Goal: Task Accomplishment & Management: Manage account settings

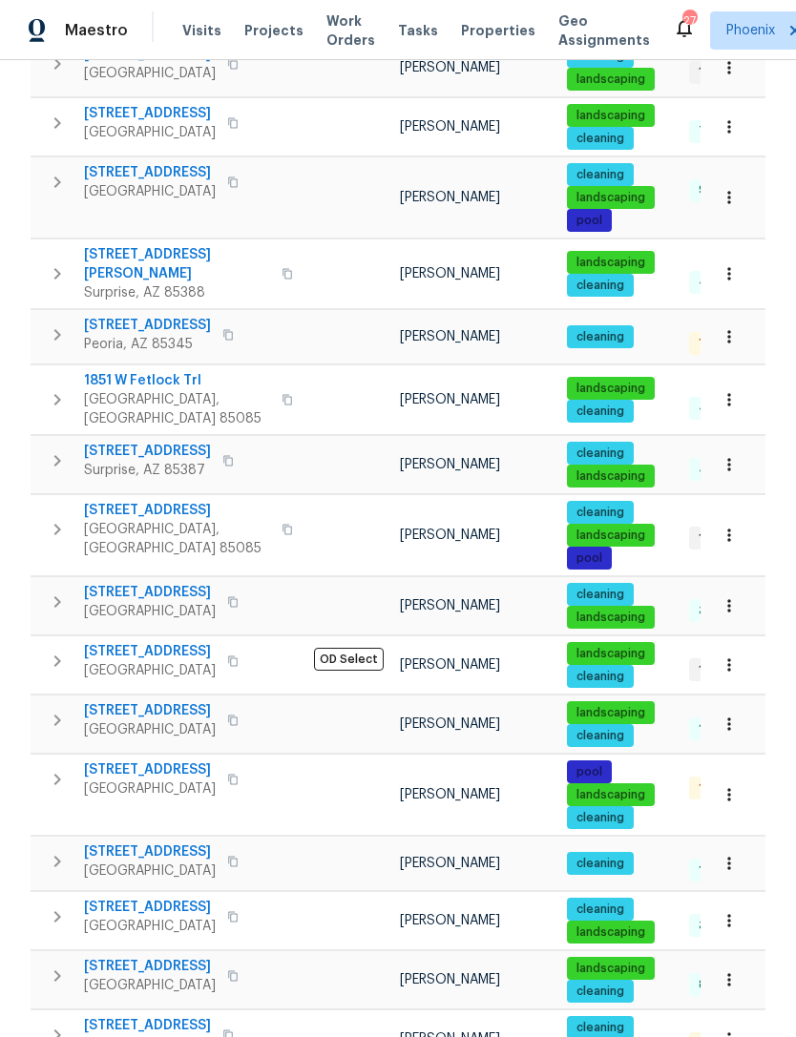
scroll to position [573, 0]
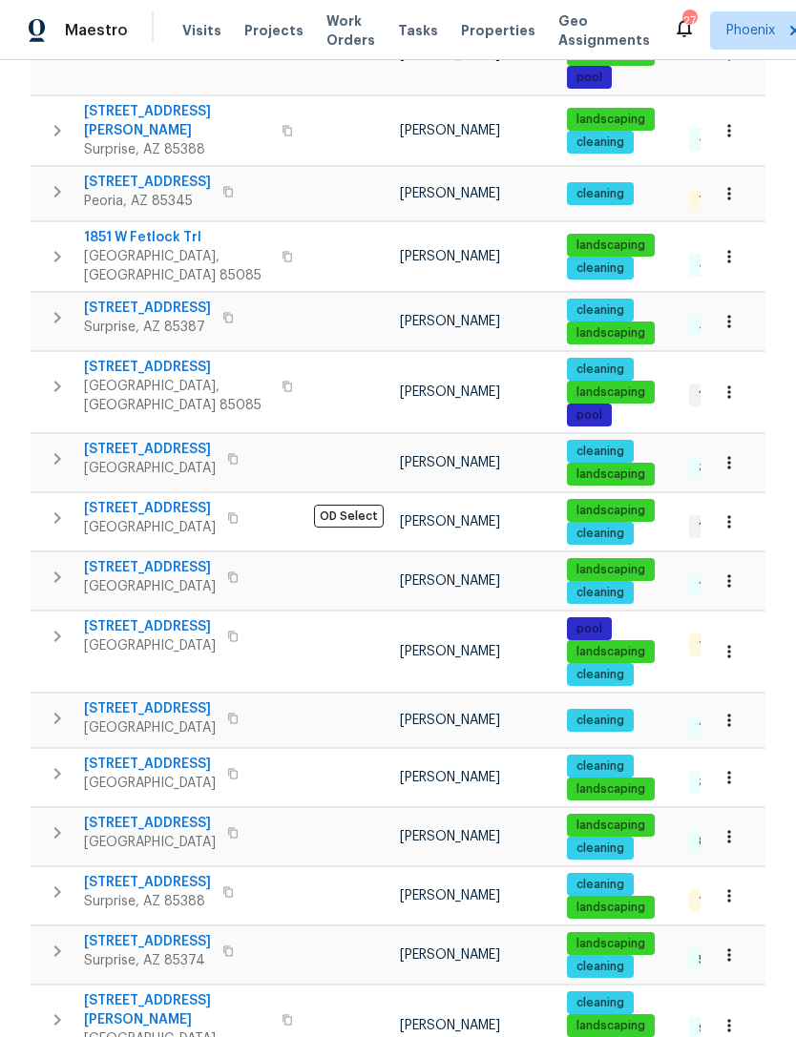
click at [52, 518] on icon "button" at bounding box center [57, 518] width 23 height 23
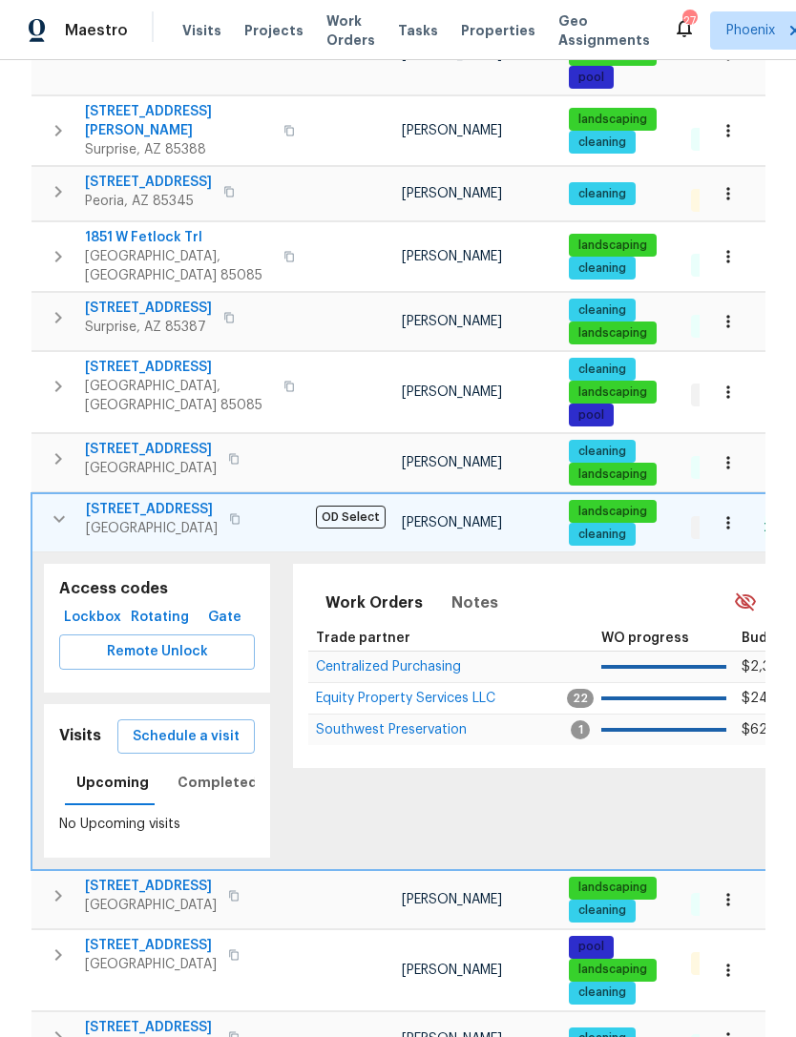
click at [201, 728] on span "Schedule a visit" at bounding box center [186, 737] width 107 height 24
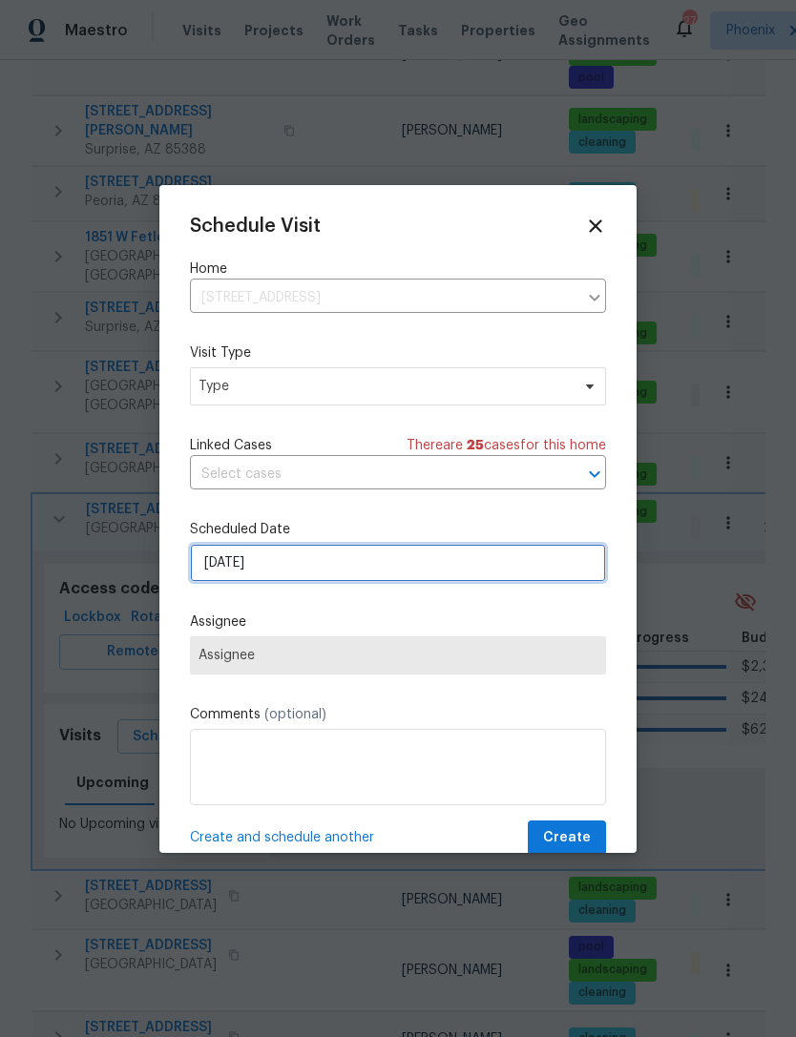
click at [318, 569] on input "9/18/2025" at bounding box center [398, 563] width 416 height 38
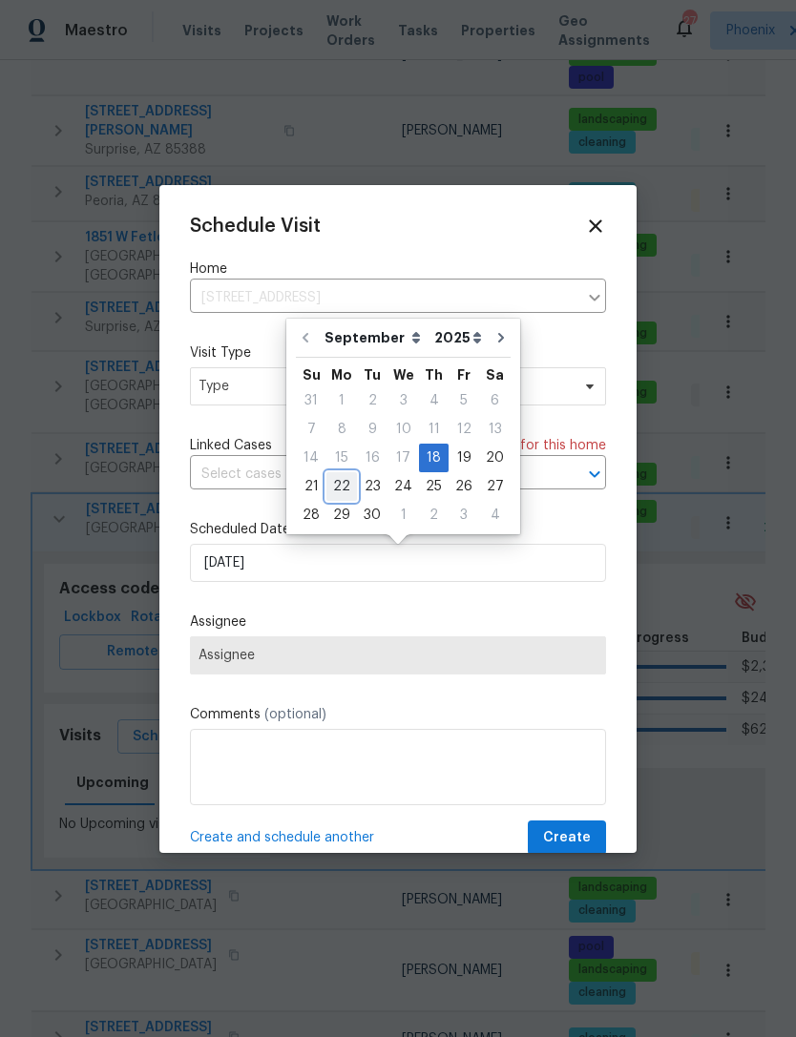
click at [342, 473] on div "22" at bounding box center [341, 486] width 31 height 27
type input "9/22/2025"
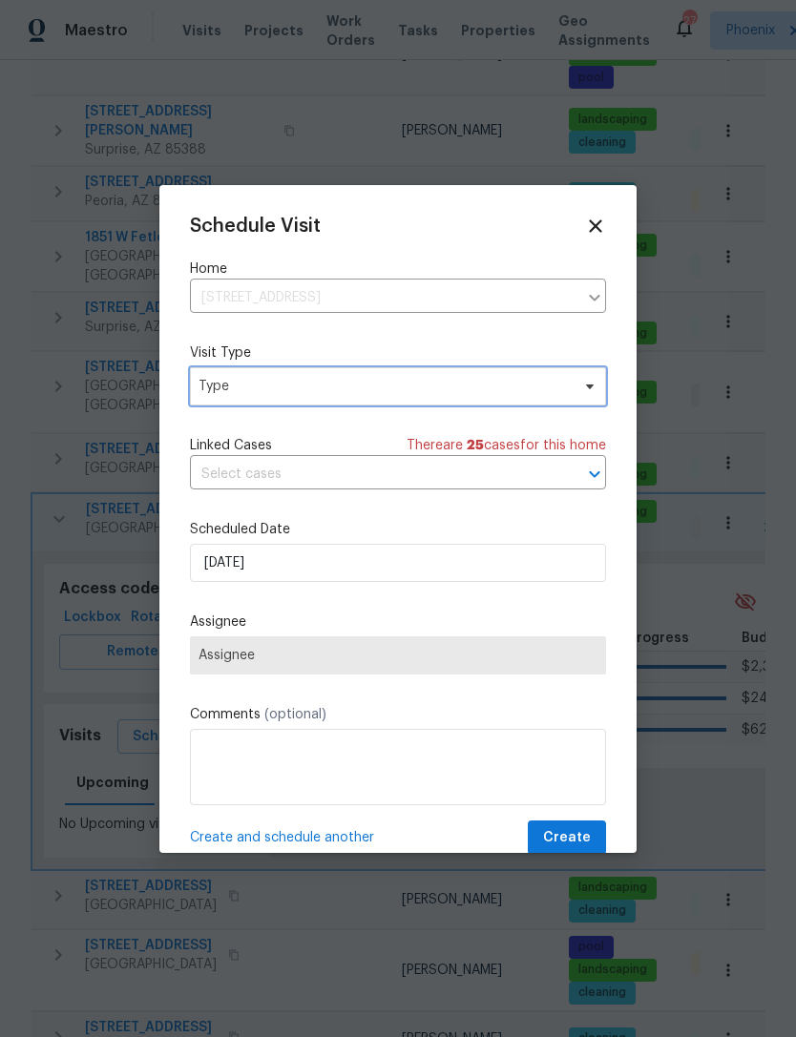
click at [293, 382] on span "Type" at bounding box center [383, 386] width 371 height 19
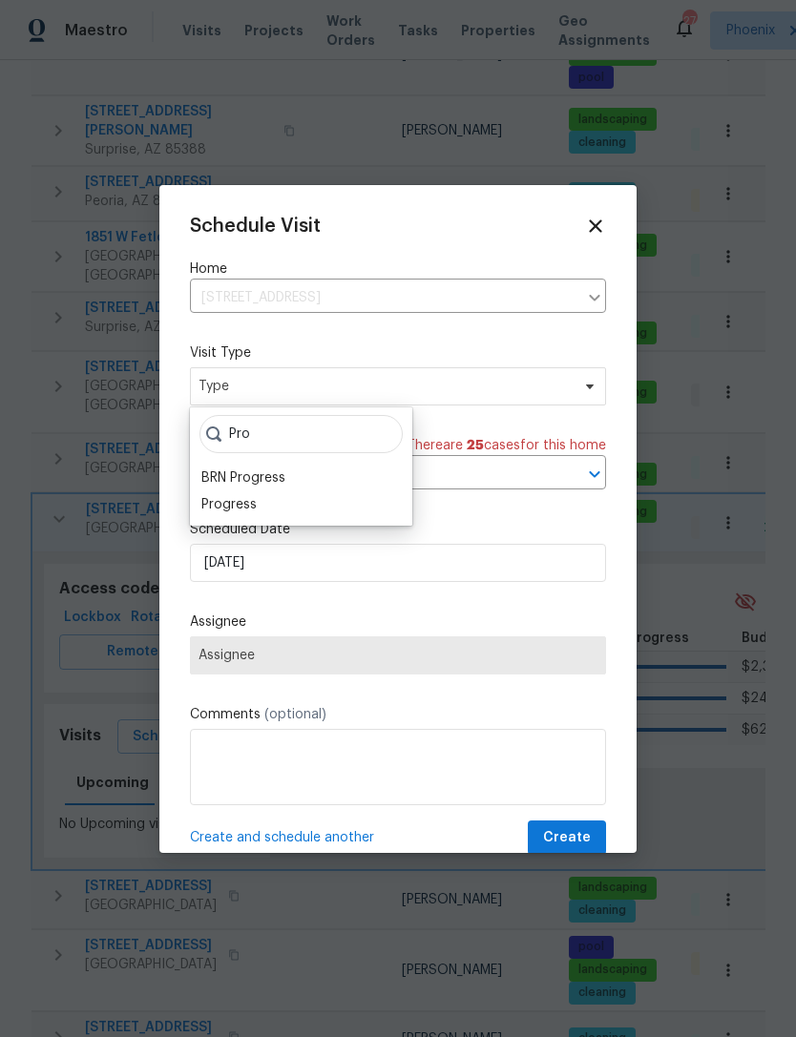
type input "Pro"
click at [230, 512] on div "Progress" at bounding box center [228, 504] width 55 height 19
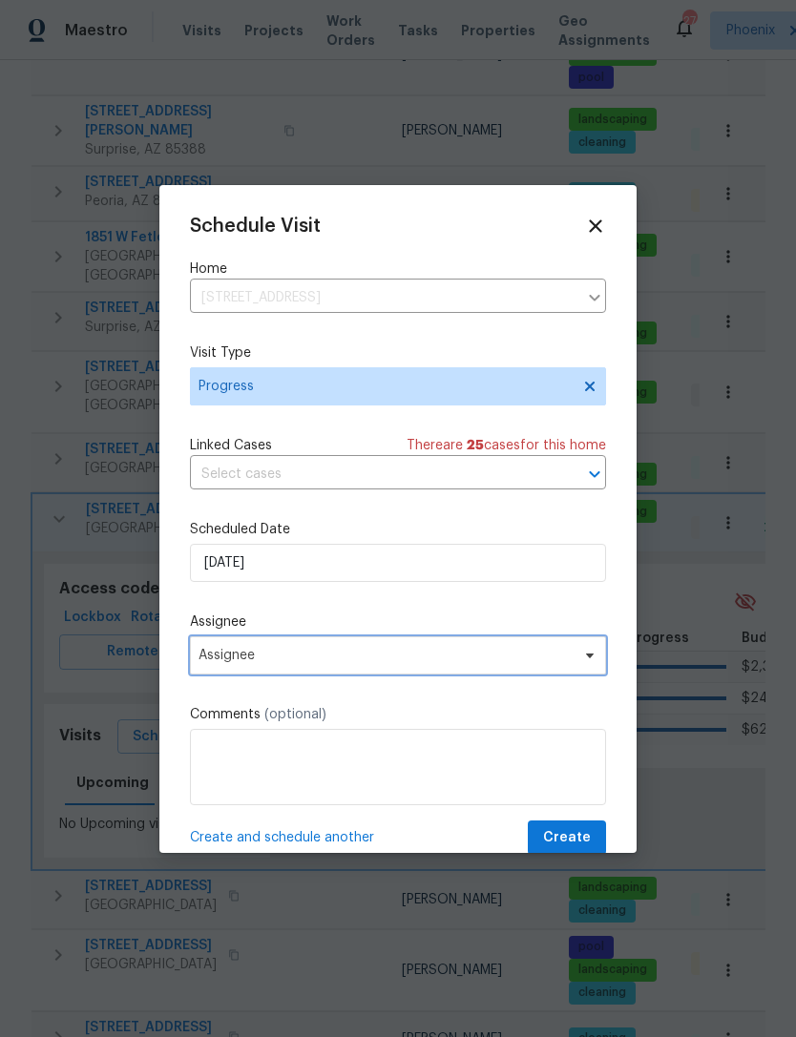
click at [322, 655] on span "Assignee" at bounding box center [385, 655] width 374 height 15
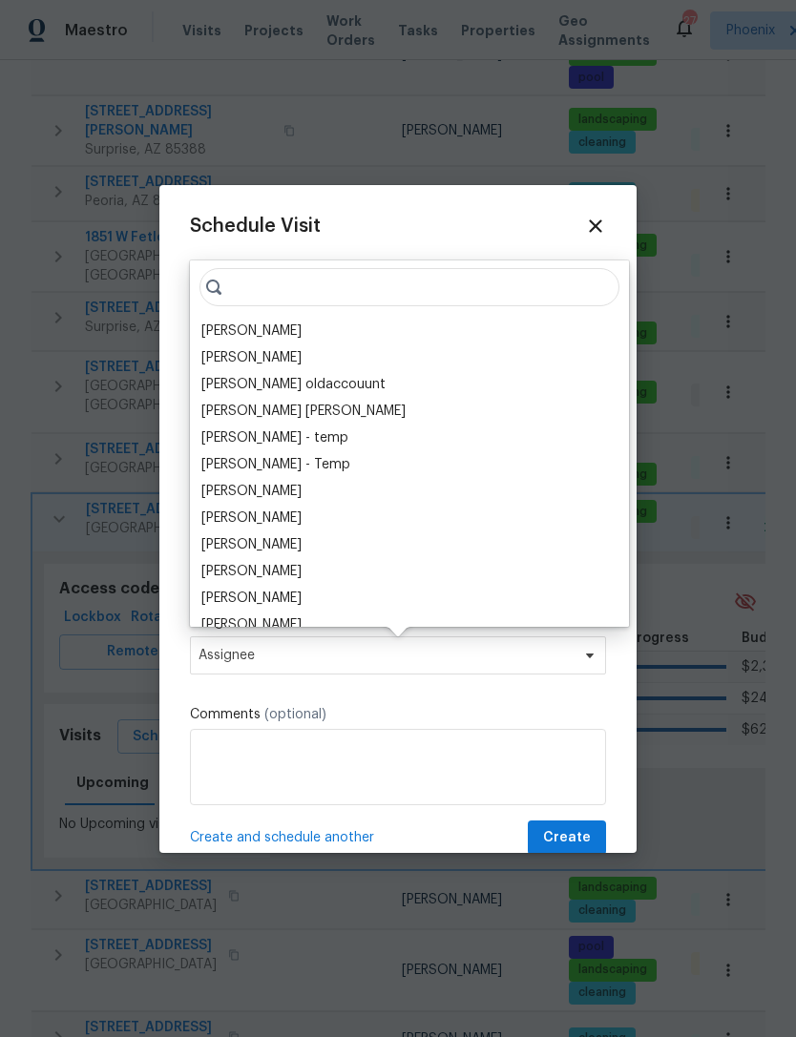
click at [260, 324] on div "[PERSON_NAME]" at bounding box center [251, 331] width 100 height 19
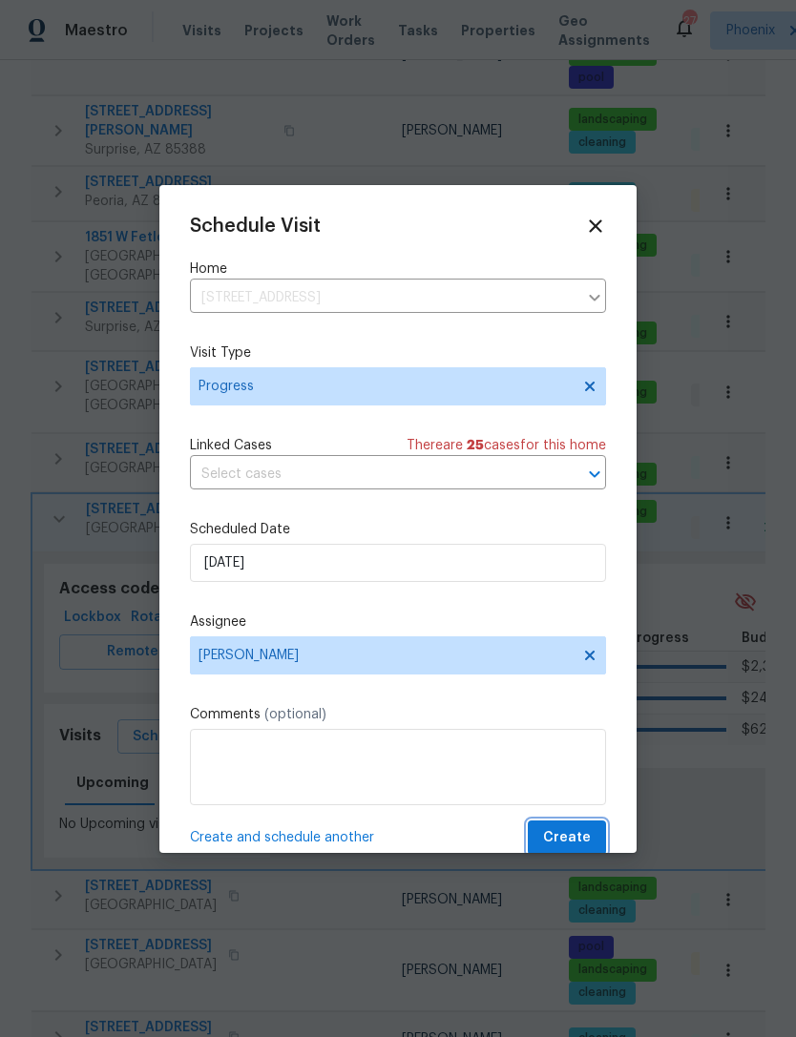
click at [575, 837] on span "Create" at bounding box center [567, 838] width 48 height 24
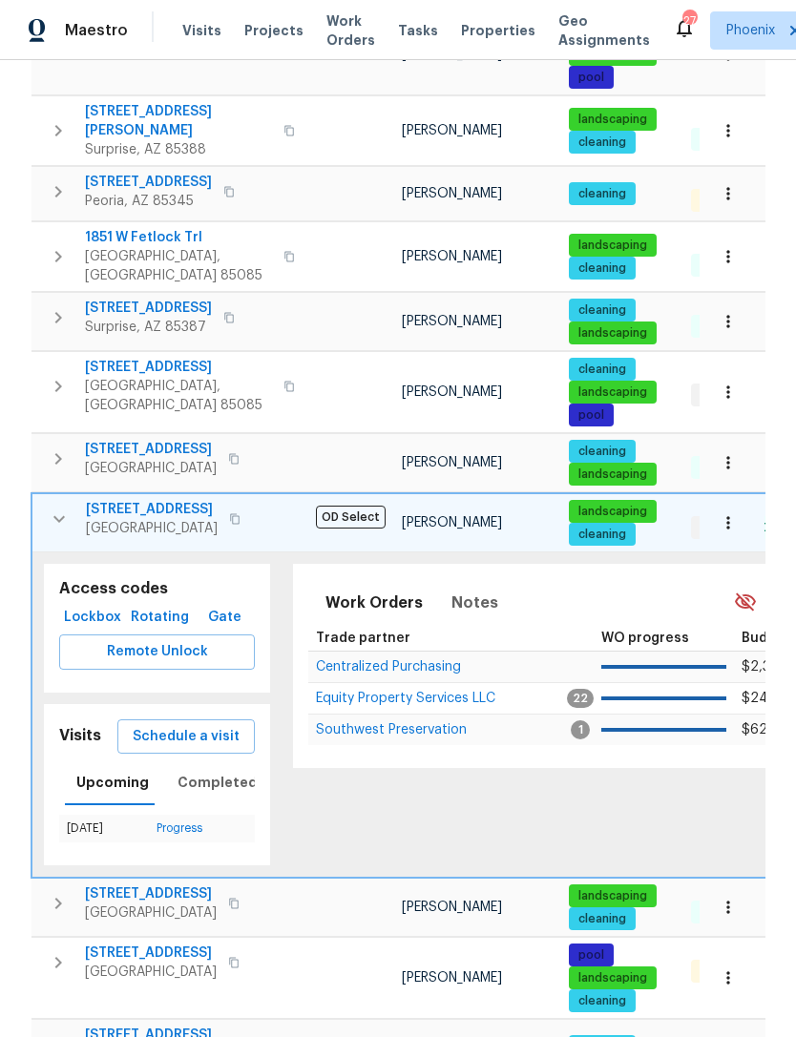
click at [60, 508] on icon "button" at bounding box center [59, 519] width 23 height 23
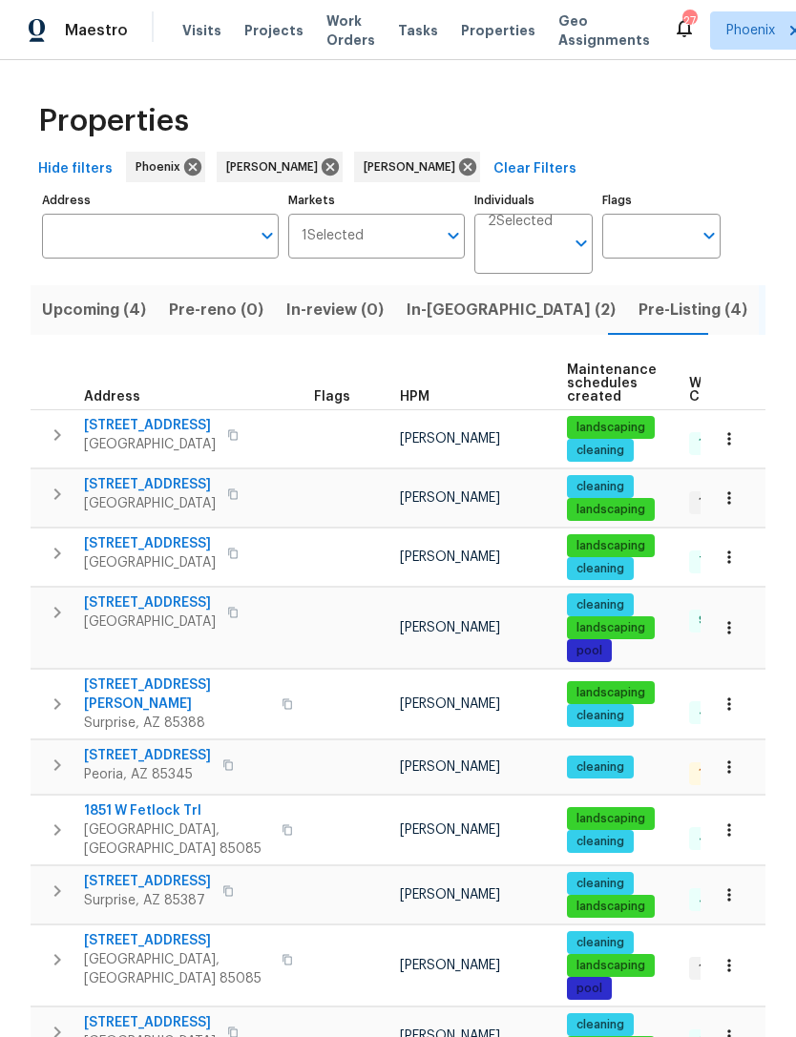
scroll to position [0, 0]
click at [638, 323] on span "Pre-Listing (4)" at bounding box center [692, 310] width 109 height 27
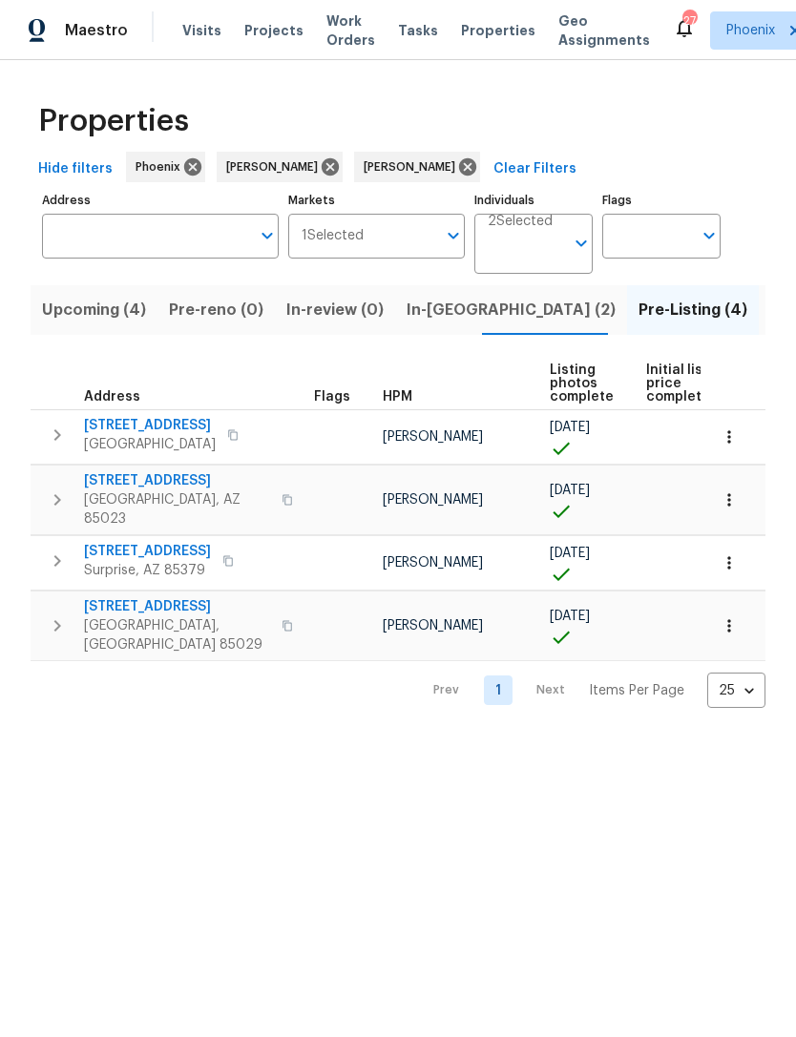
click at [58, 628] on icon "button" at bounding box center [57, 626] width 23 height 23
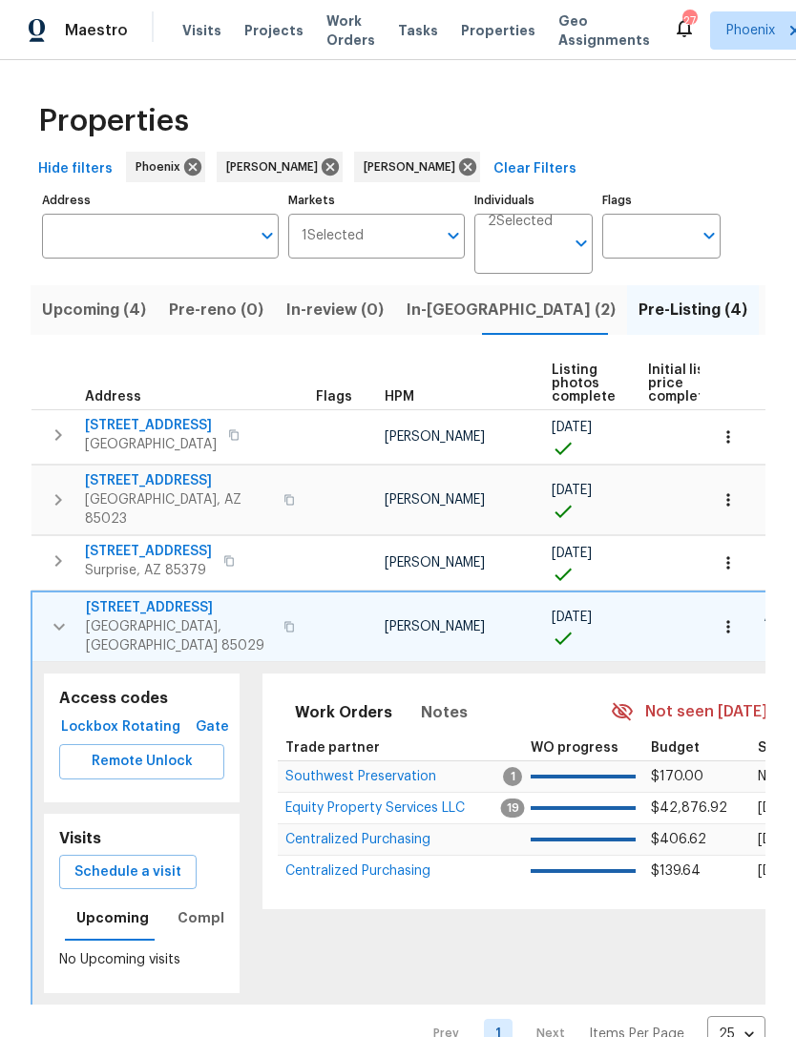
scroll to position [32, 0]
click at [197, 907] on span "Completed" at bounding box center [217, 919] width 80 height 24
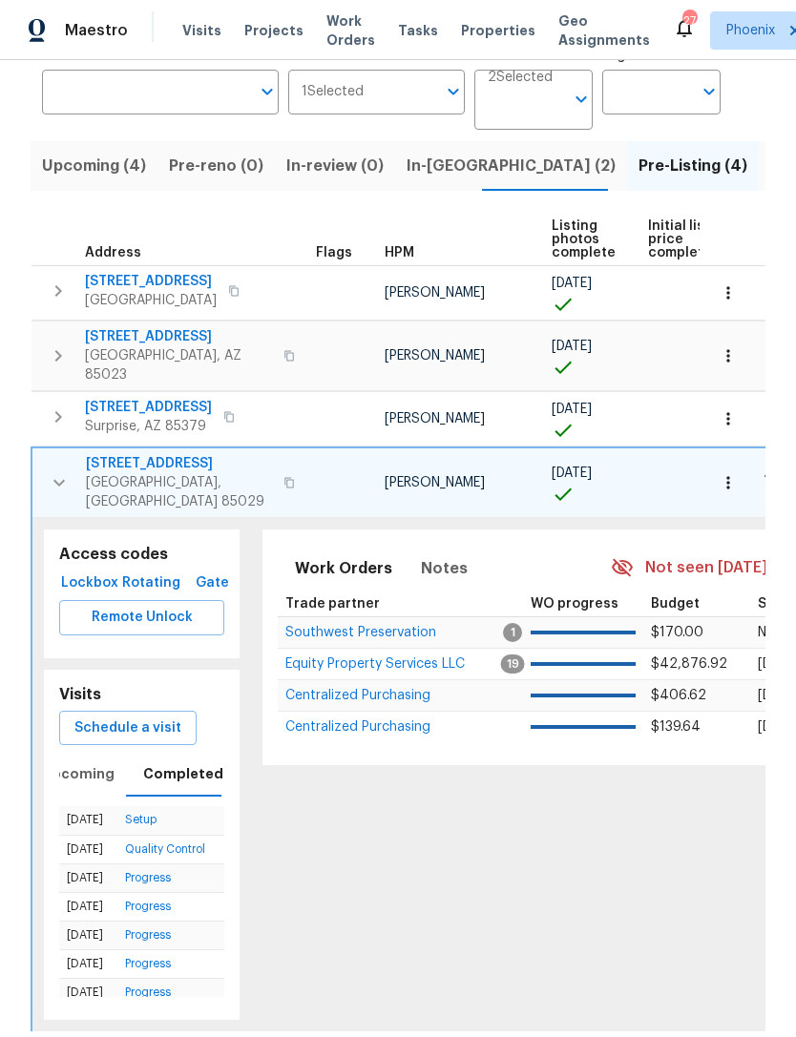
scroll to position [142, 0]
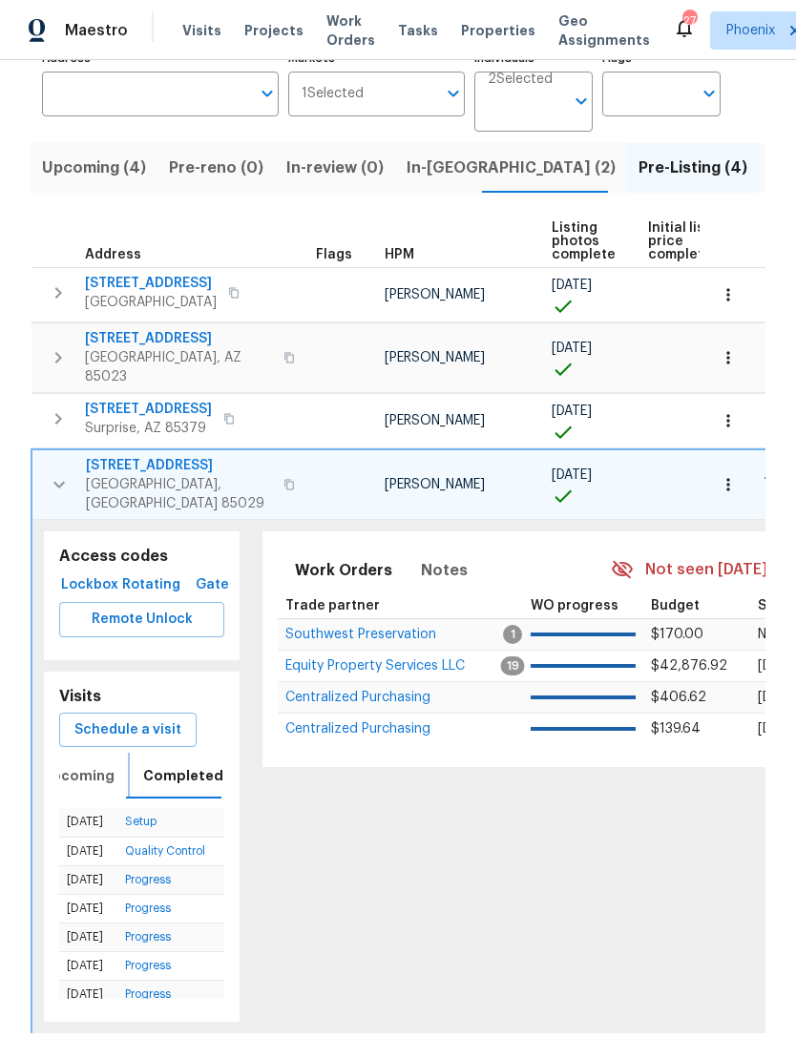
click at [107, 764] on span "Upcoming" at bounding box center [78, 776] width 73 height 24
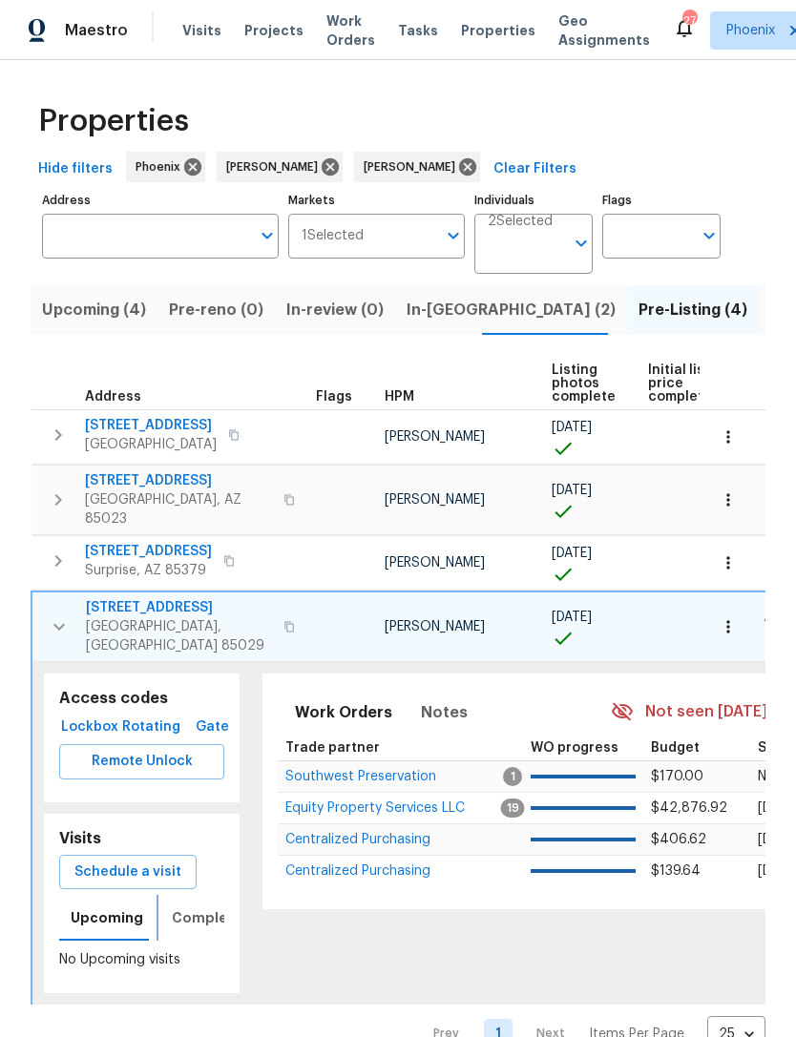
scroll to position [32, 0]
click at [68, 615] on icon "button" at bounding box center [59, 626] width 23 height 23
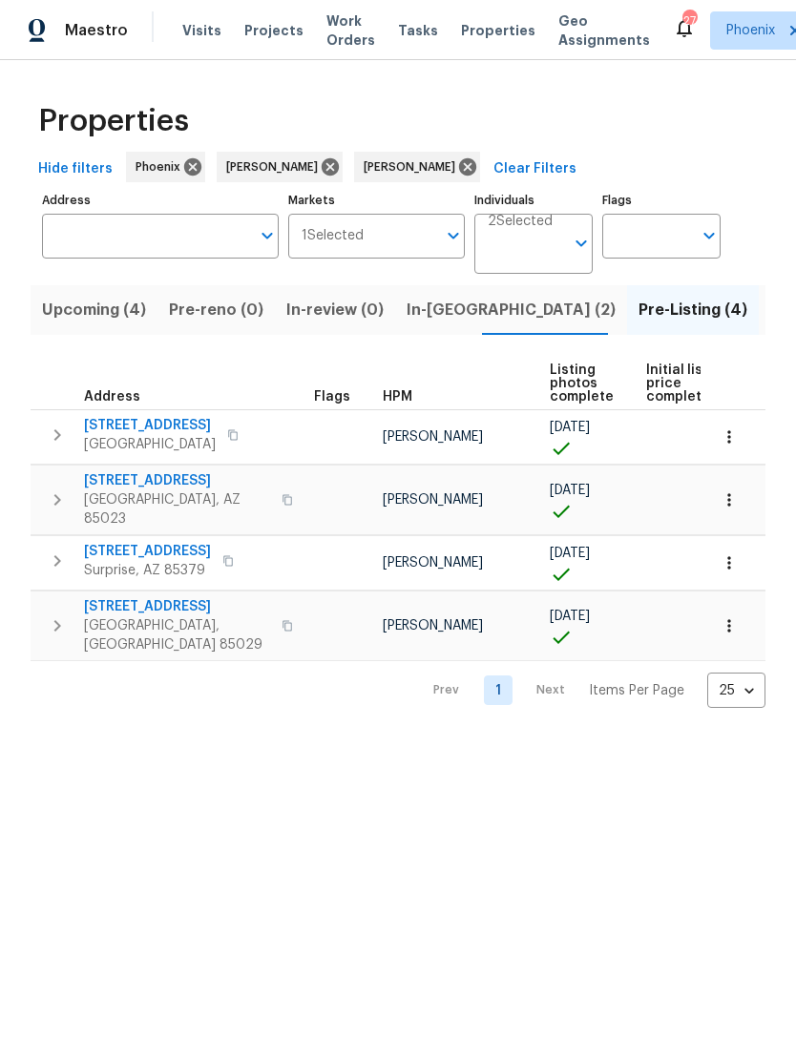
click at [152, 253] on input "Address" at bounding box center [146, 236] width 208 height 45
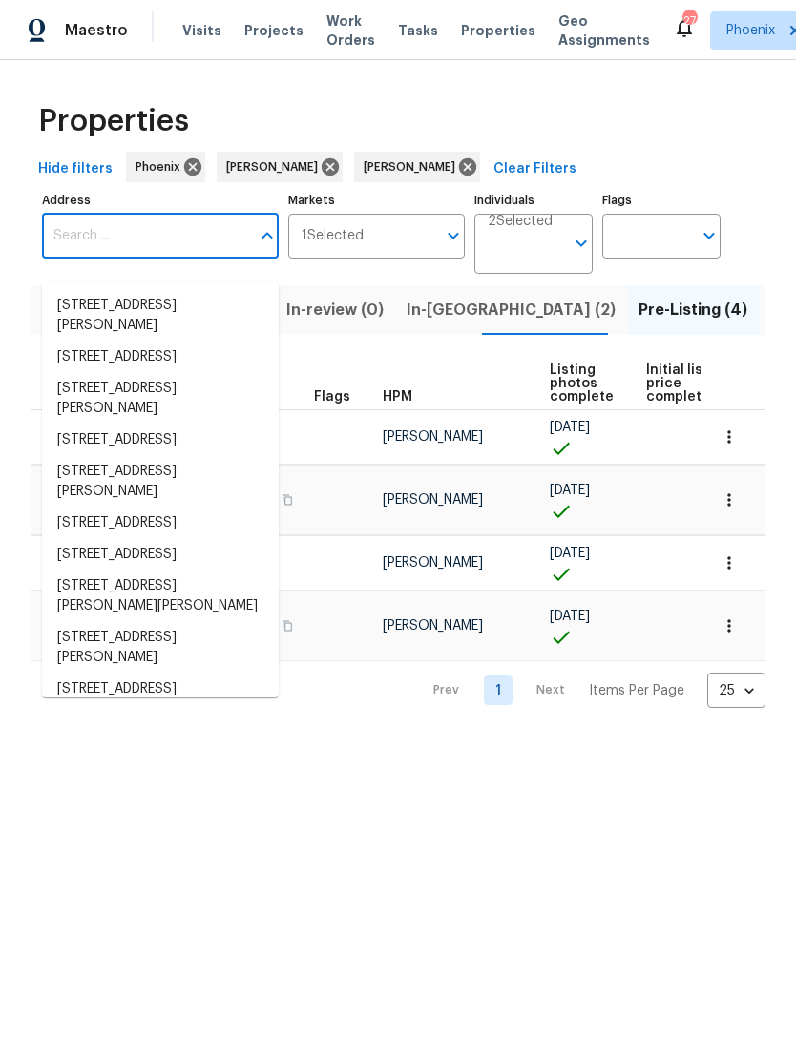
click at [95, 244] on input "Address" at bounding box center [146, 236] width 208 height 45
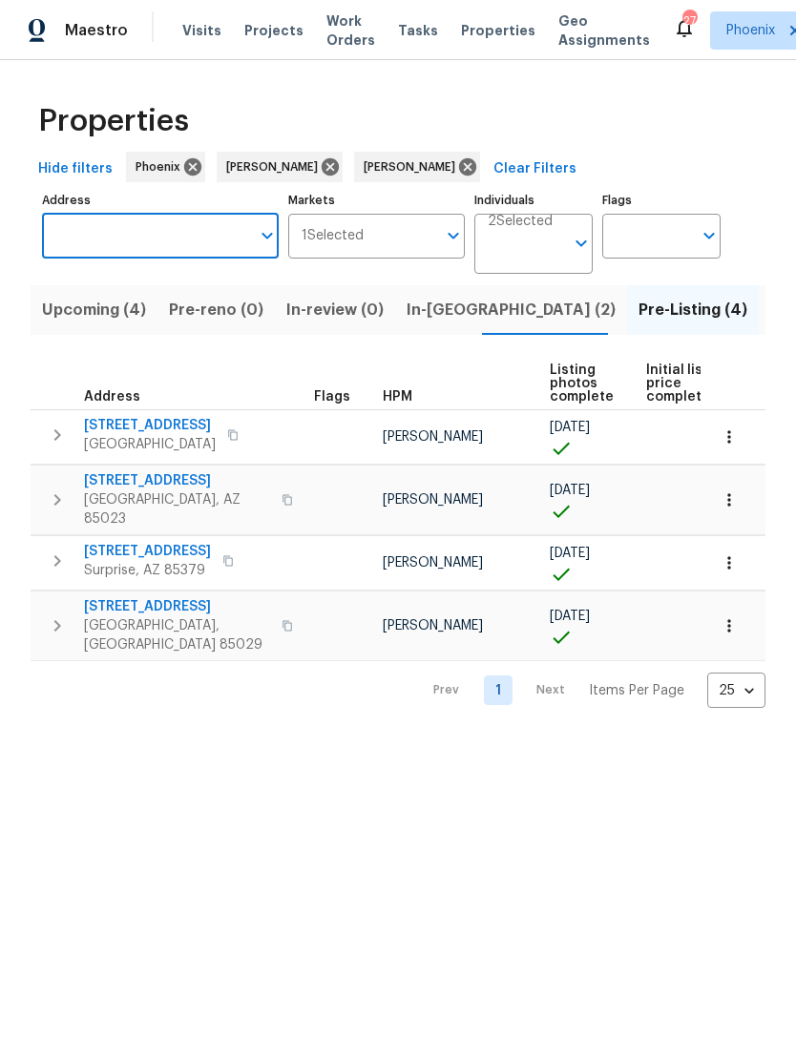
paste input "4607 W Becker Ln, Glendale, AZ 85304"
type input "4607 W Becker Ln, Glendale, AZ 85304"
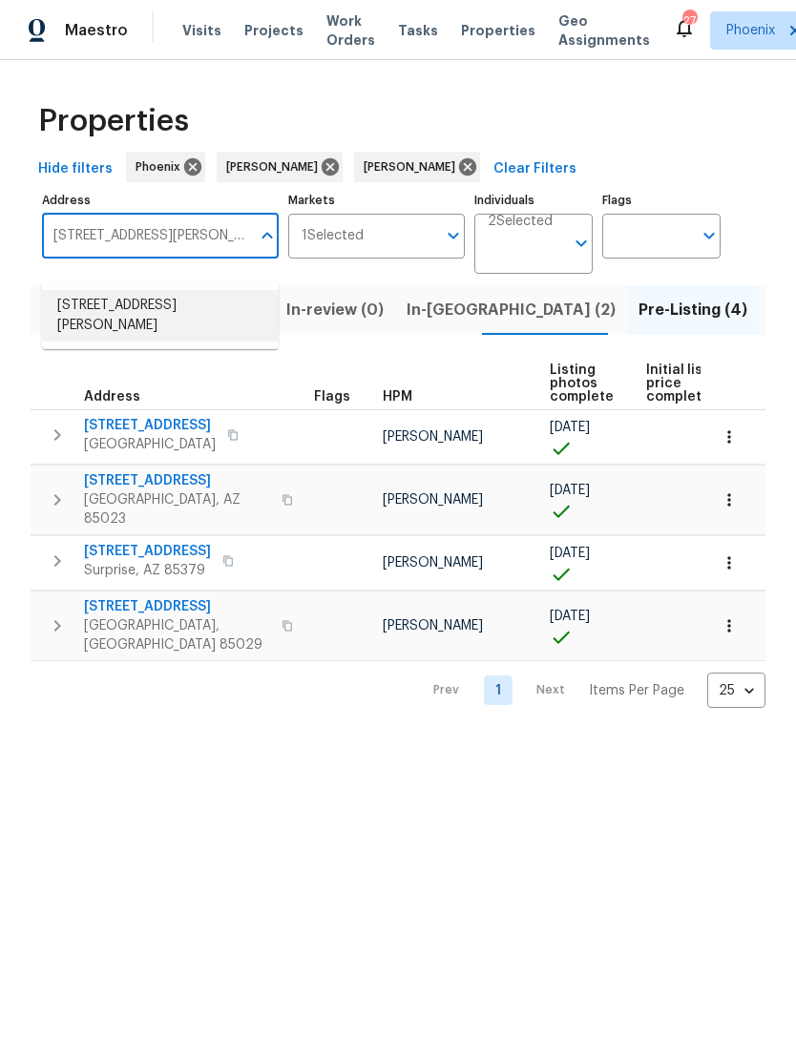
click at [159, 314] on li "4607 W Becker Ln Glendale AZ 85304" at bounding box center [160, 316] width 237 height 52
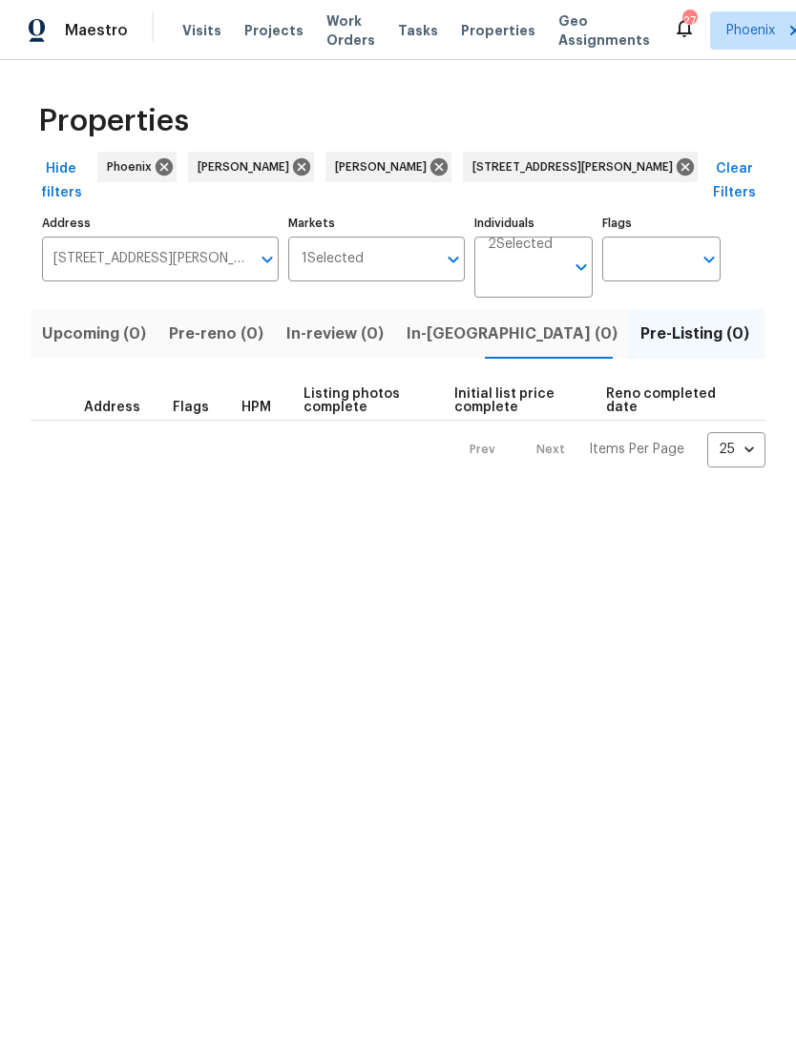
click at [761, 330] on button "Listed (1)" at bounding box center [807, 334] width 92 height 50
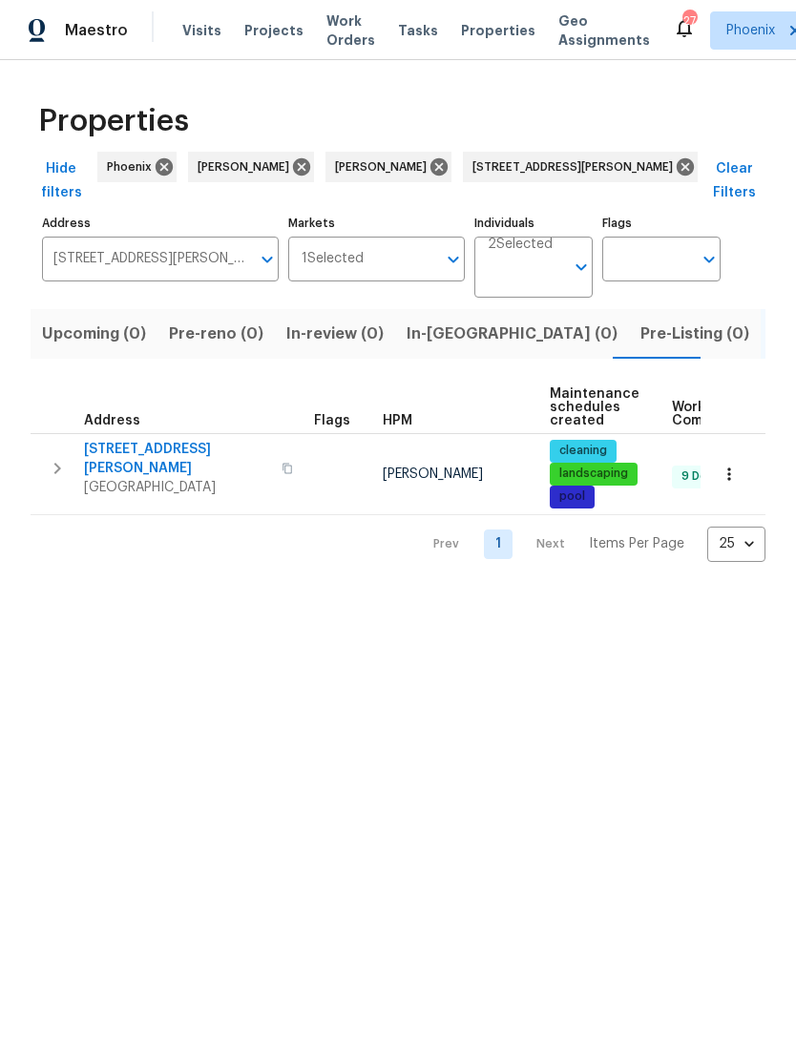
click at [47, 490] on button "button" at bounding box center [57, 468] width 38 height 57
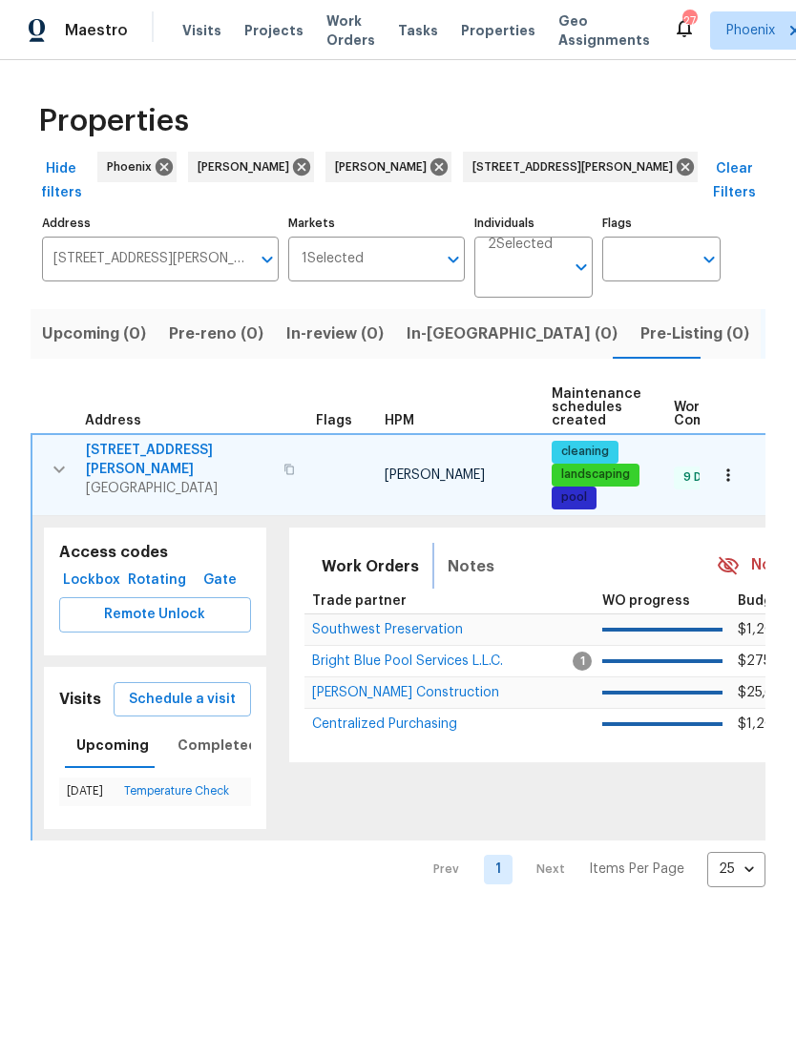
click at [449, 580] on span "Notes" at bounding box center [471, 566] width 47 height 27
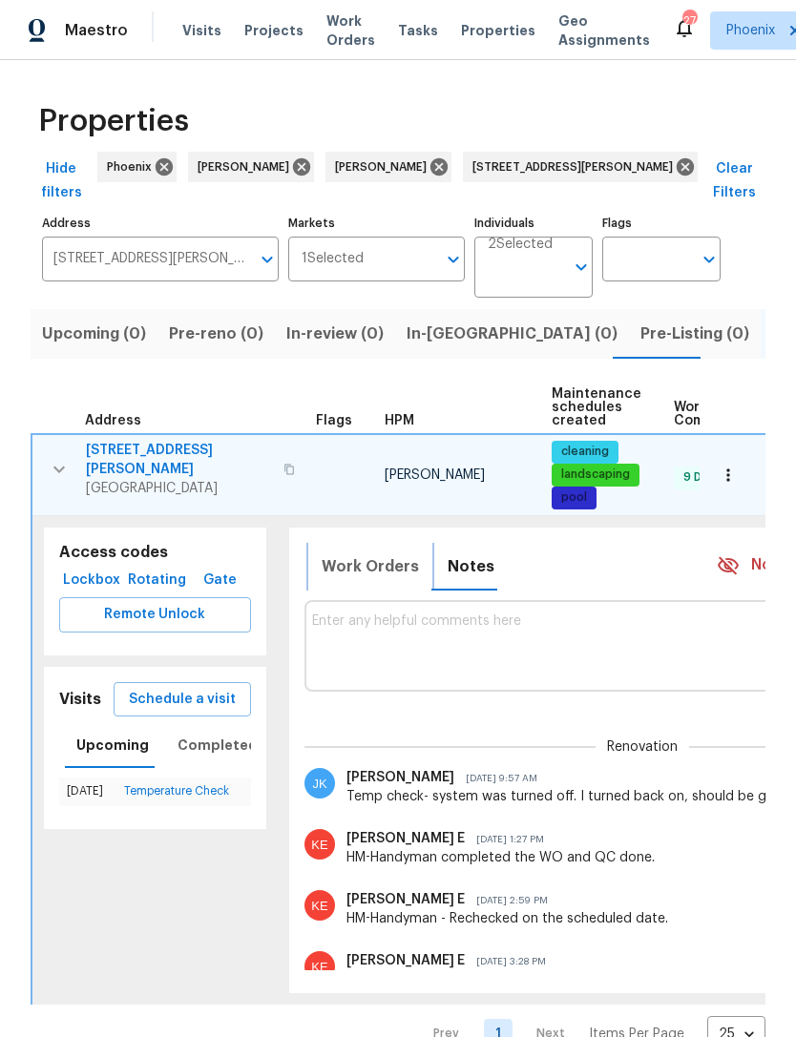
click at [392, 580] on span "Work Orders" at bounding box center [370, 566] width 97 height 27
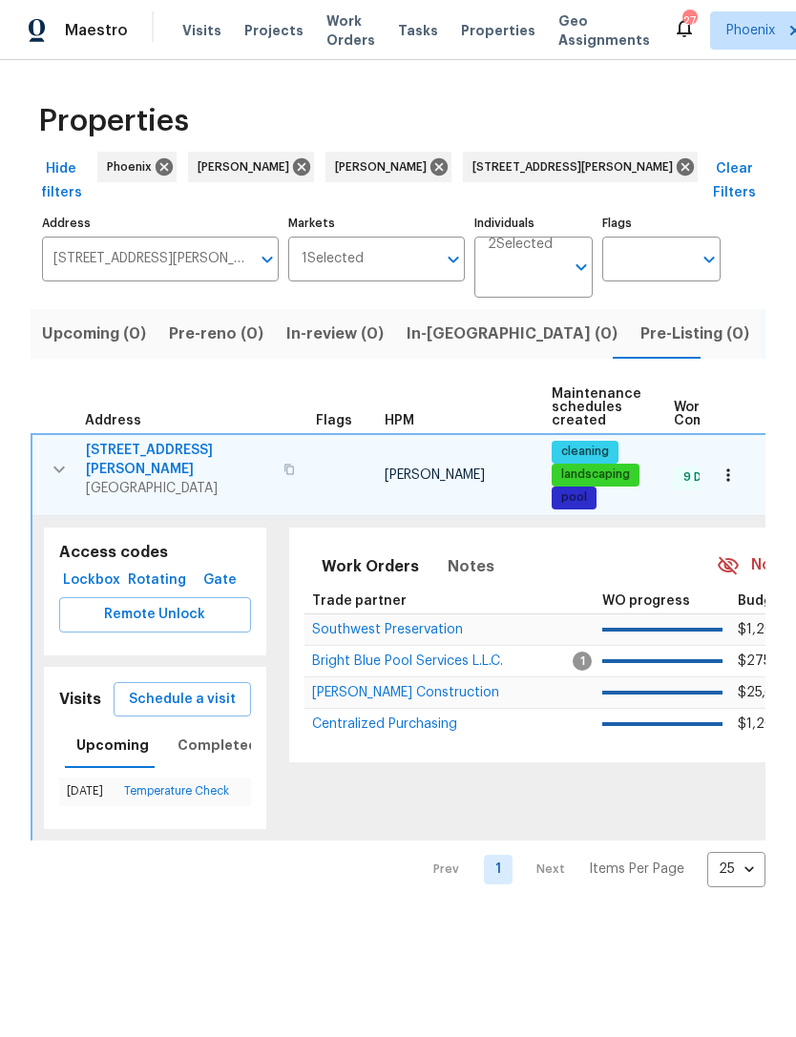
click at [430, 699] on span "Strasser Construction" at bounding box center [405, 692] width 187 height 13
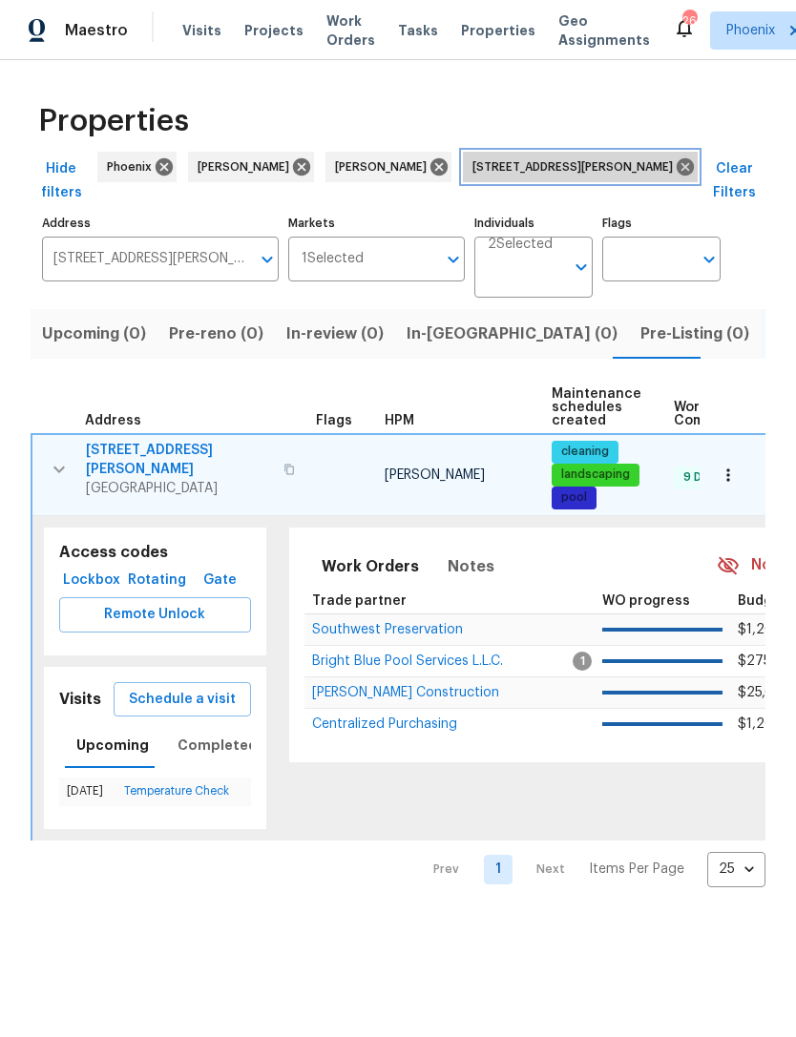
click at [677, 176] on icon at bounding box center [685, 166] width 17 height 17
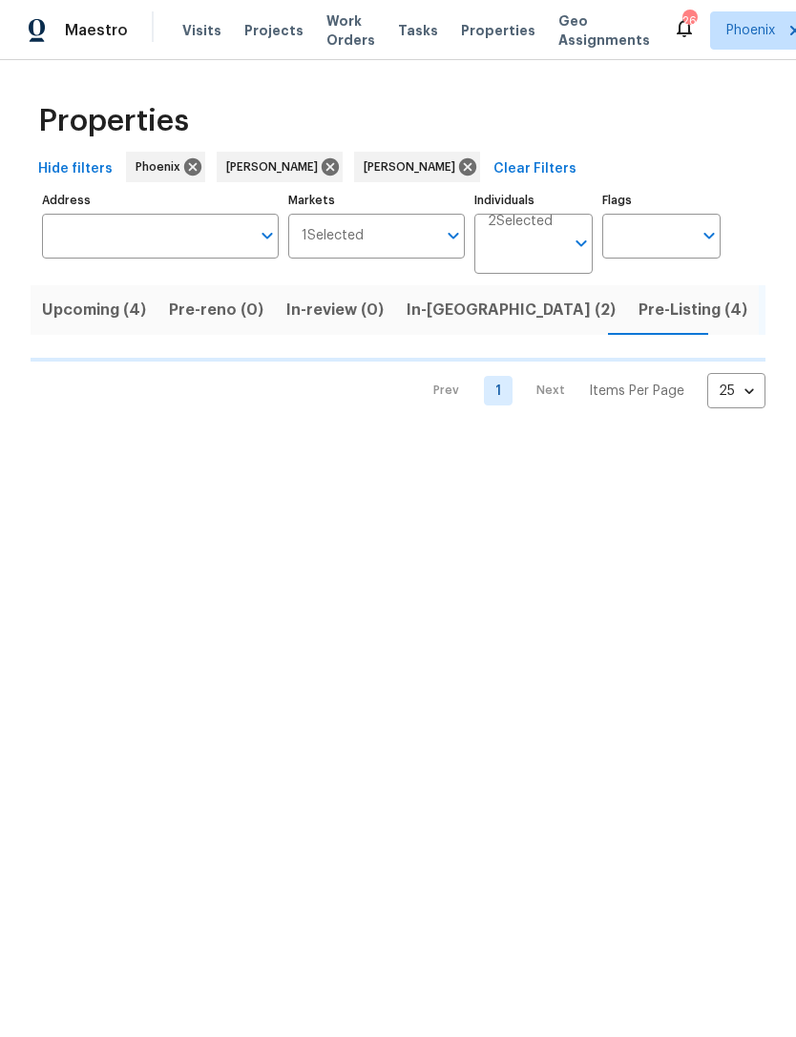
click at [190, 259] on input "Address" at bounding box center [146, 236] width 208 height 45
click at [139, 254] on input "Address" at bounding box center [146, 236] width 208 height 45
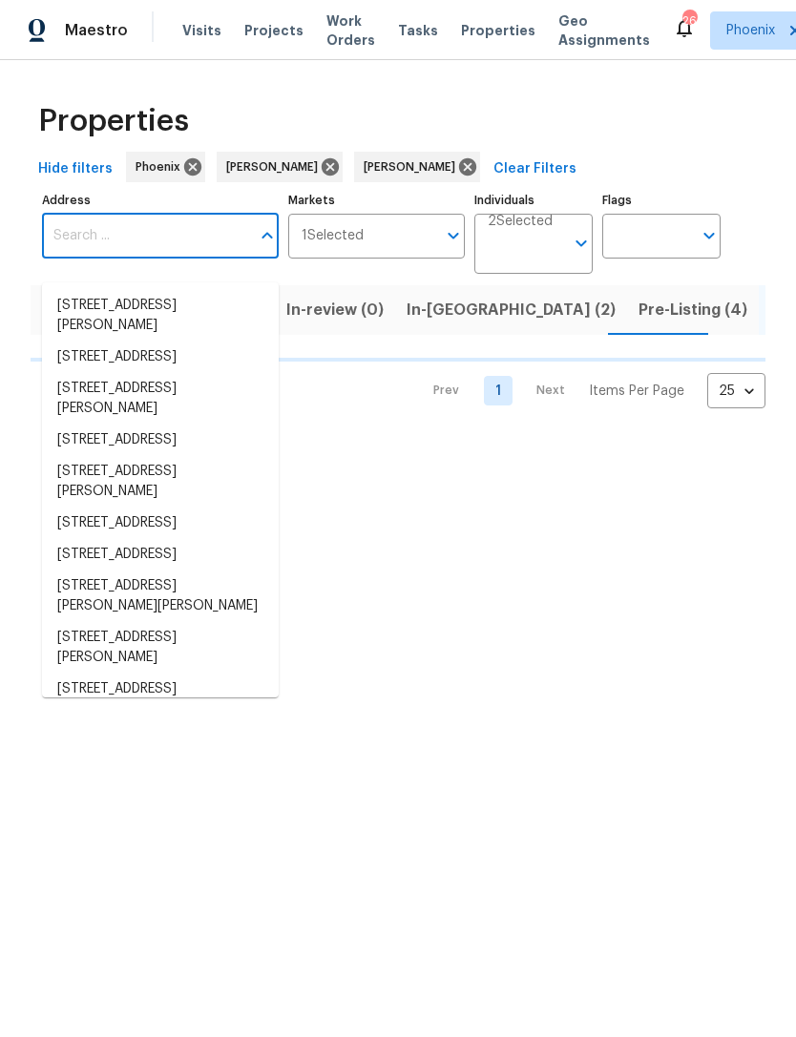
click at [123, 253] on input "Address" at bounding box center [146, 236] width 208 height 45
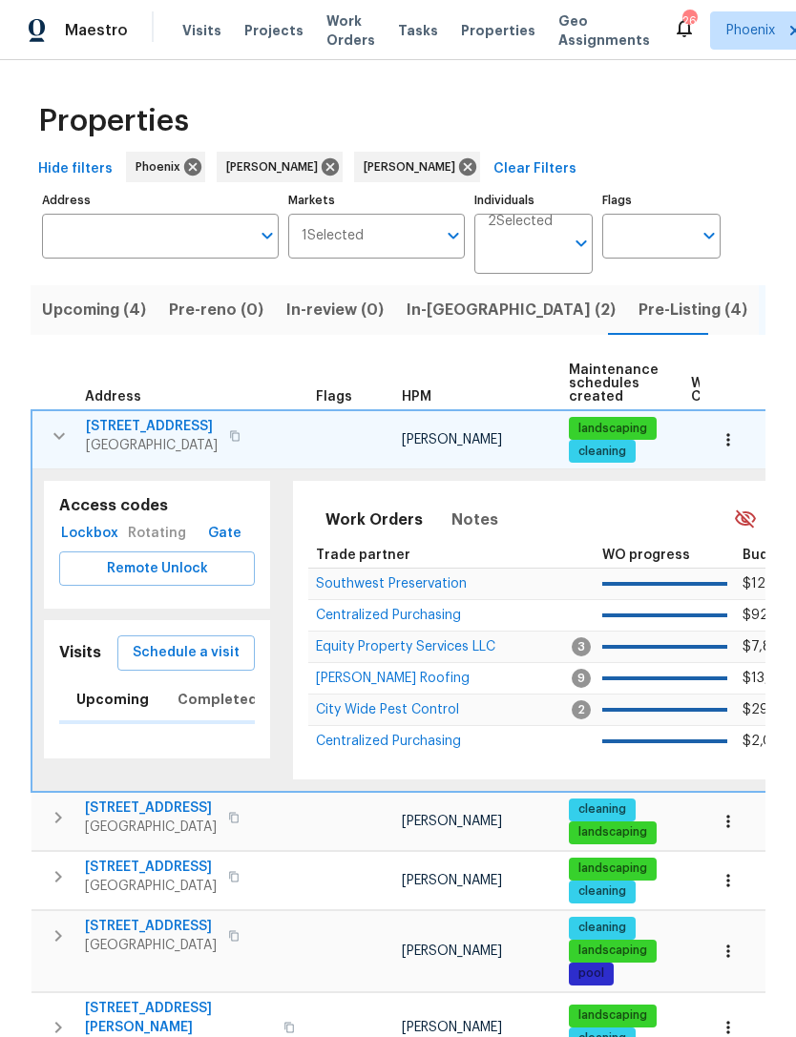
click at [127, 248] on input "Address" at bounding box center [146, 236] width 208 height 45
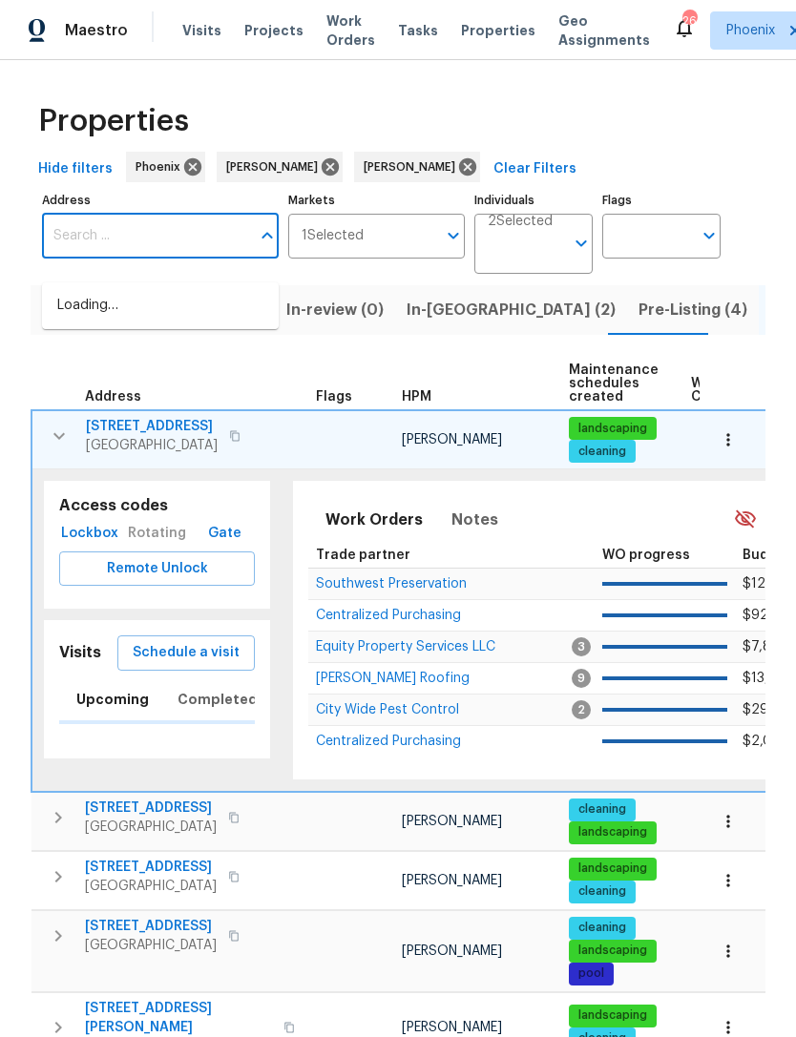
click at [109, 244] on input "Address" at bounding box center [146, 236] width 208 height 45
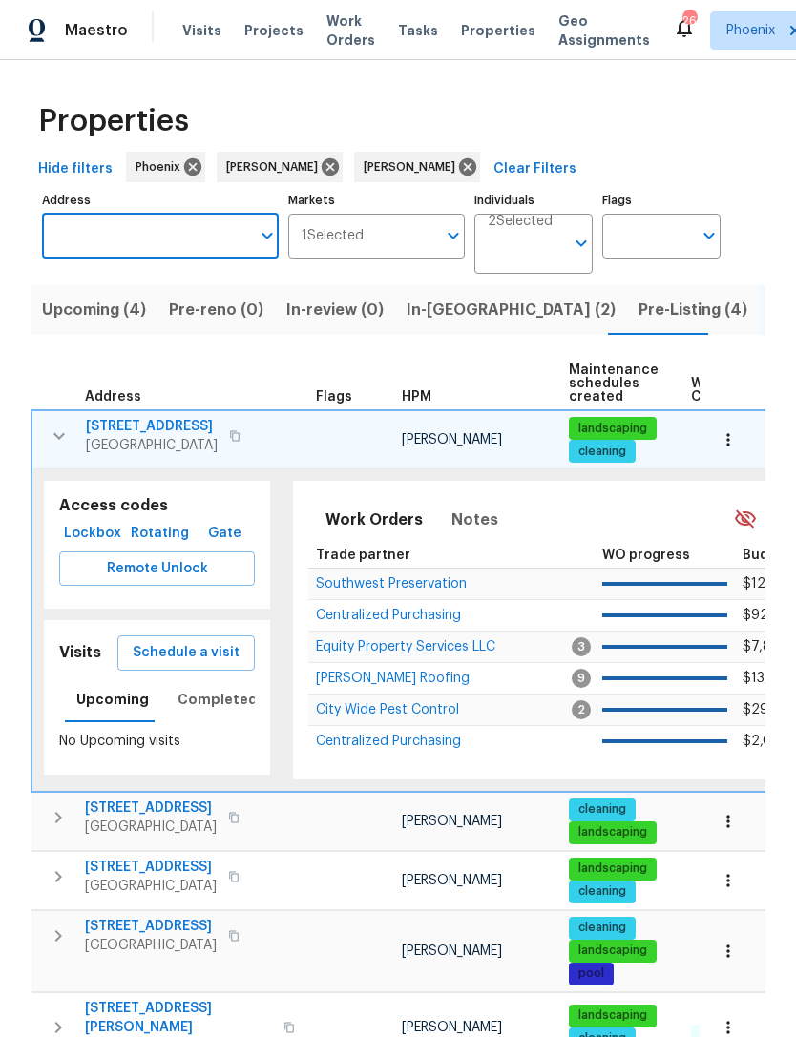
paste input "[STREET_ADDRESS][PERSON_NAME]"
type input "[STREET_ADDRESS][PERSON_NAME]"
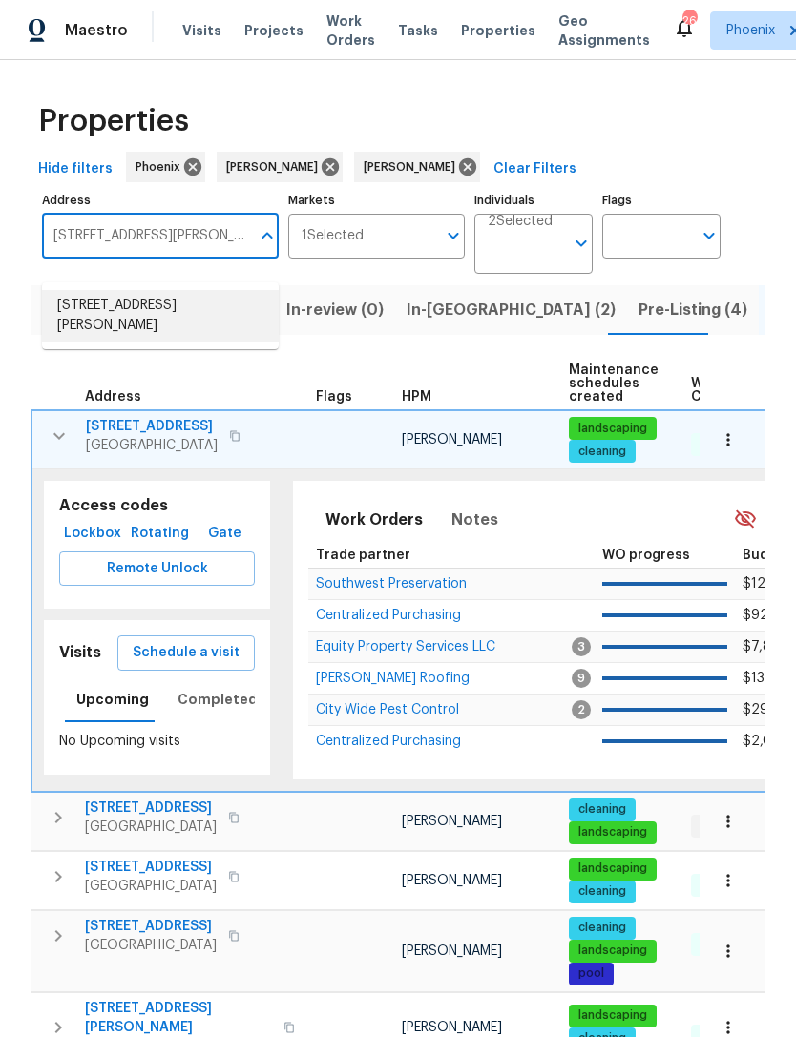
click at [156, 312] on li "11444 N 28th Dr Apt 13 Phoenix AZ 85029" at bounding box center [160, 316] width 237 height 52
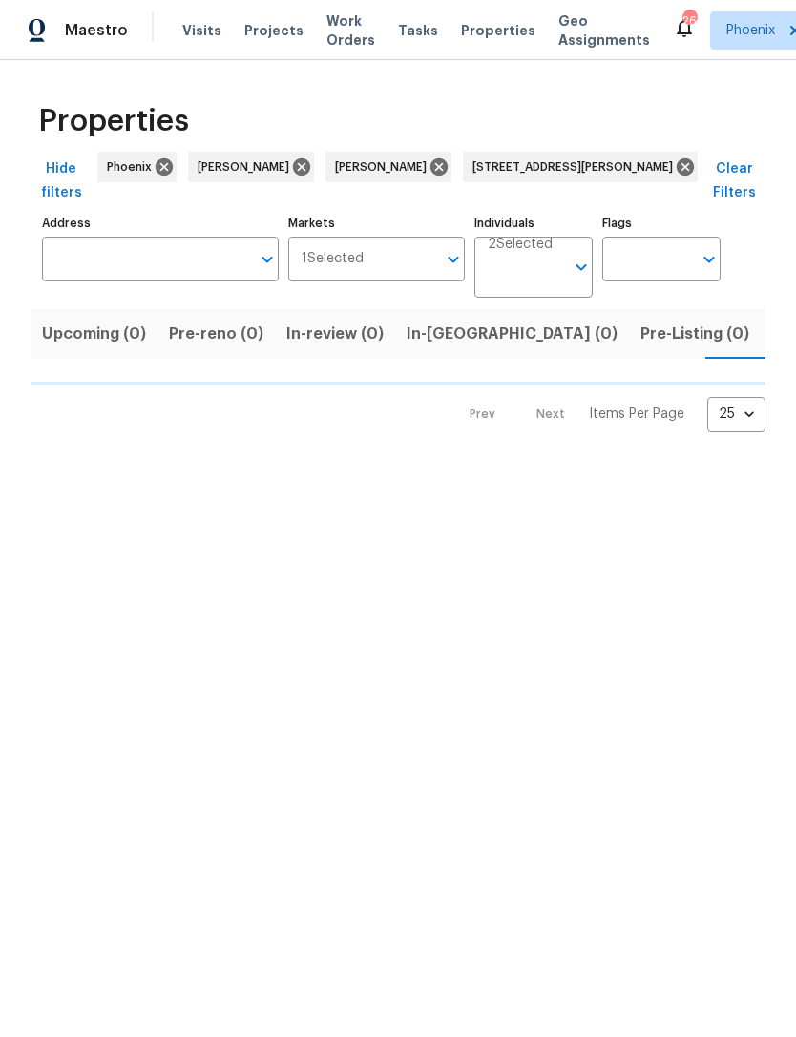
type input "11444 N 28th Dr Apt 13 Phoenix AZ 85029"
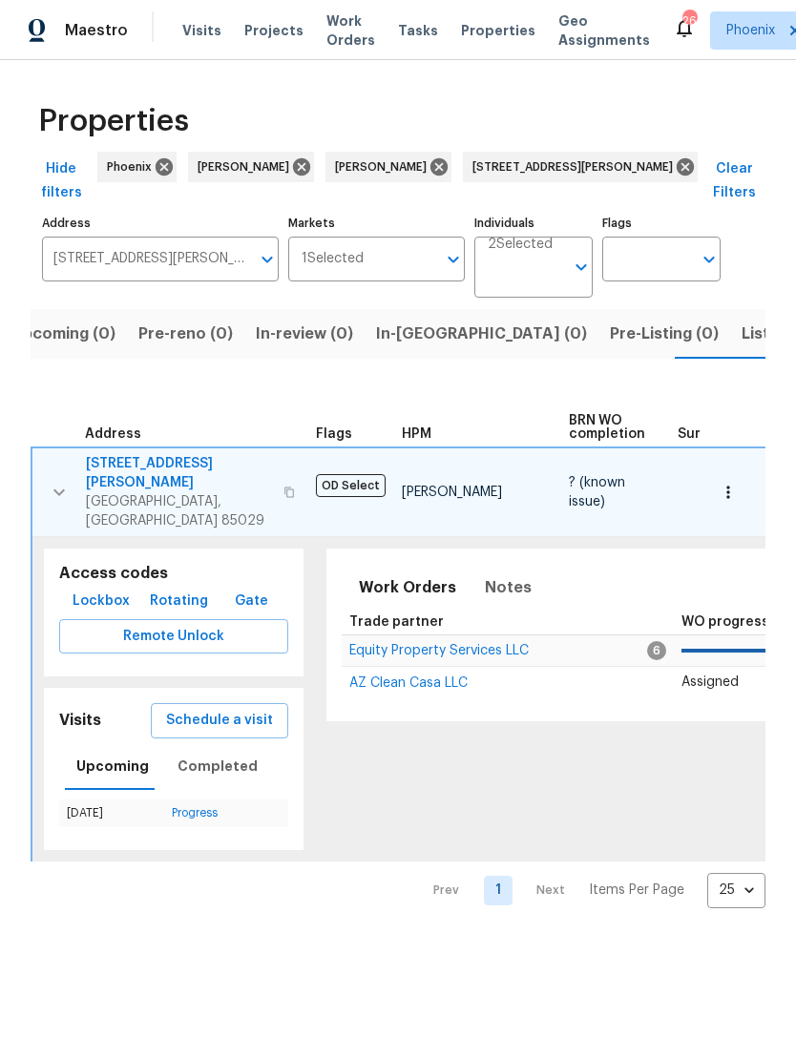
click at [442, 645] on span "Equity Property Services LLC" at bounding box center [438, 650] width 179 height 13
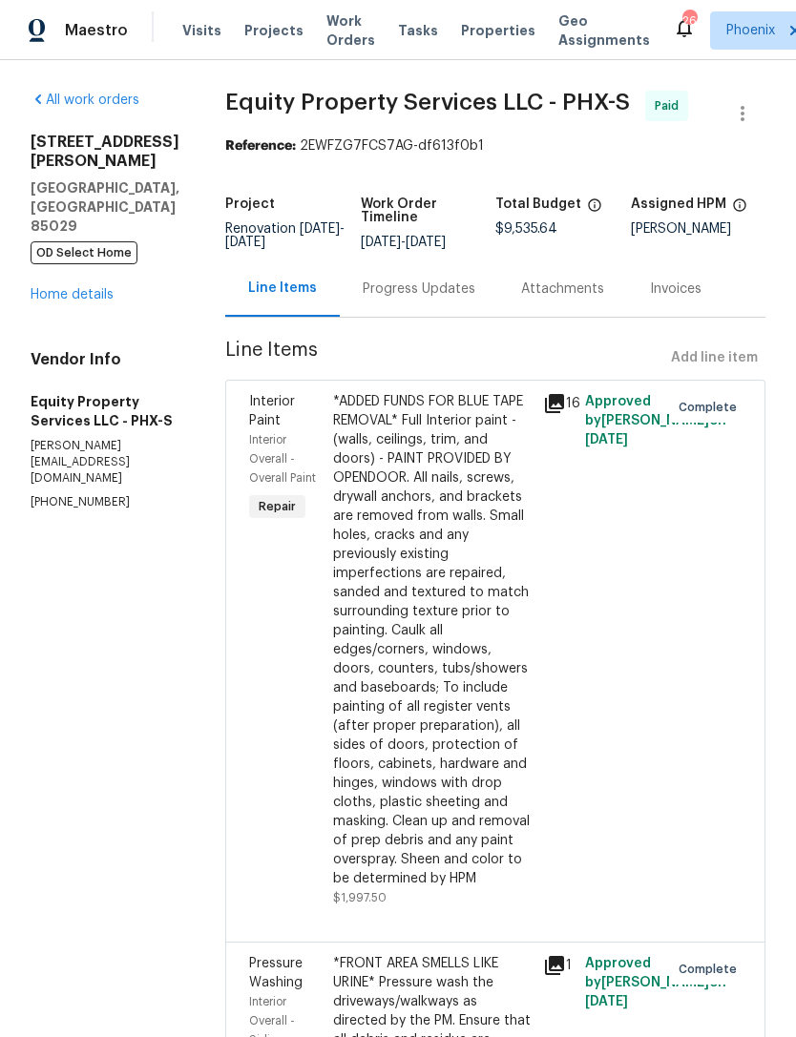
click at [95, 302] on link "Home details" at bounding box center [72, 294] width 83 height 13
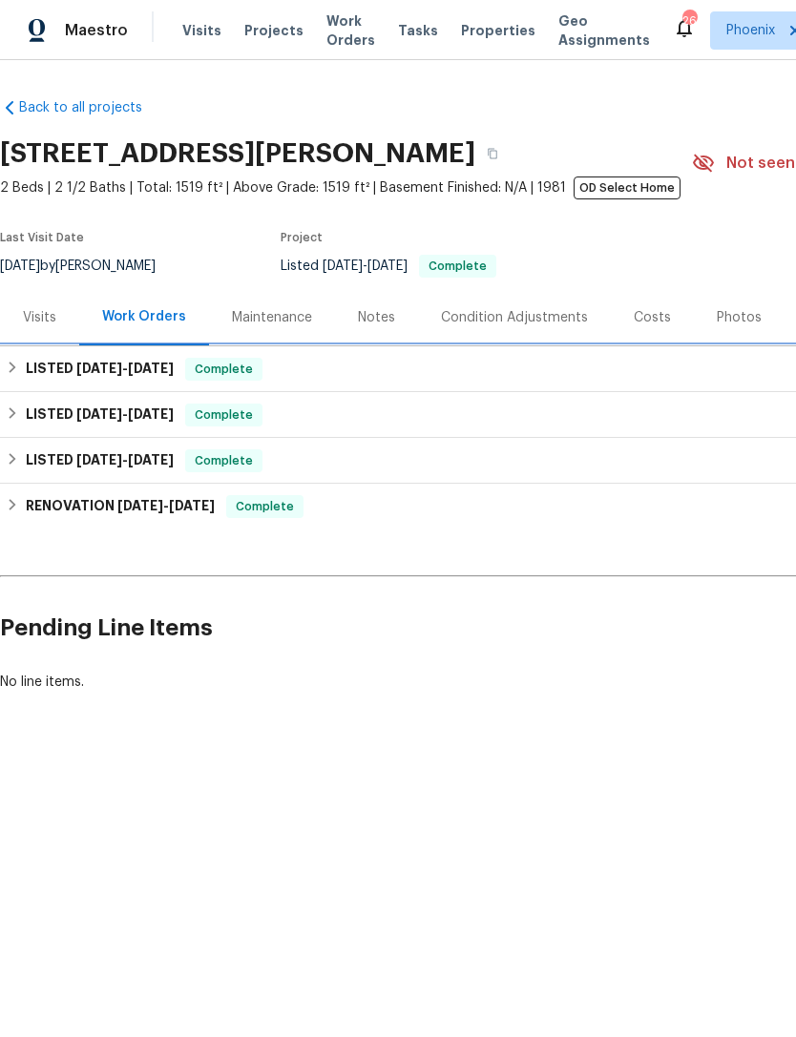
click at [27, 381] on h6 "LISTED [DATE] - [DATE]" at bounding box center [100, 369] width 148 height 23
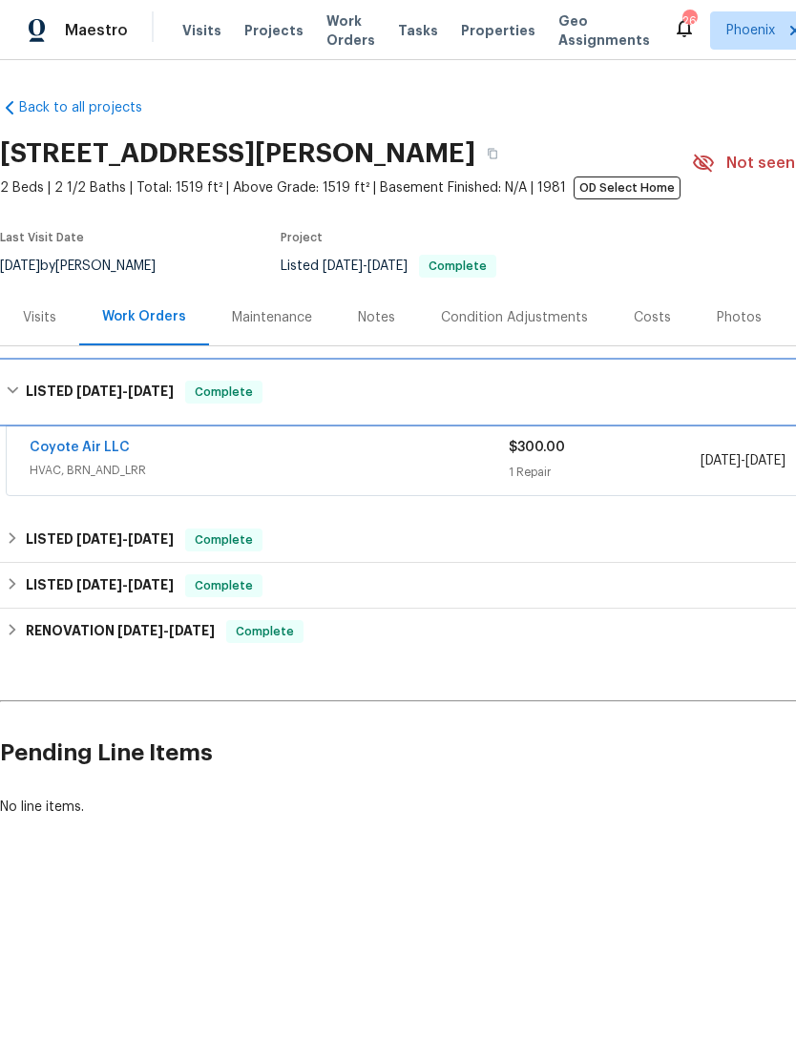
click at [33, 404] on h6 "LISTED [DATE] - [DATE]" at bounding box center [100, 392] width 148 height 23
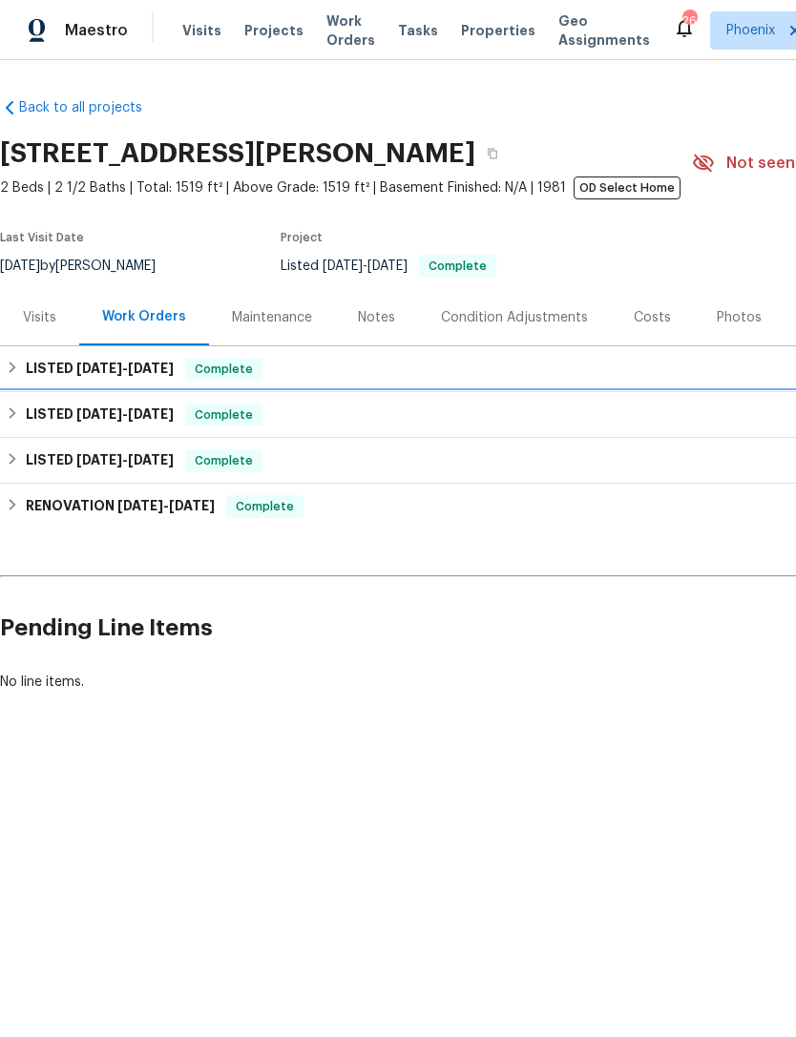
click at [35, 427] on h6 "LISTED [DATE] - [DATE]" at bounding box center [100, 415] width 148 height 23
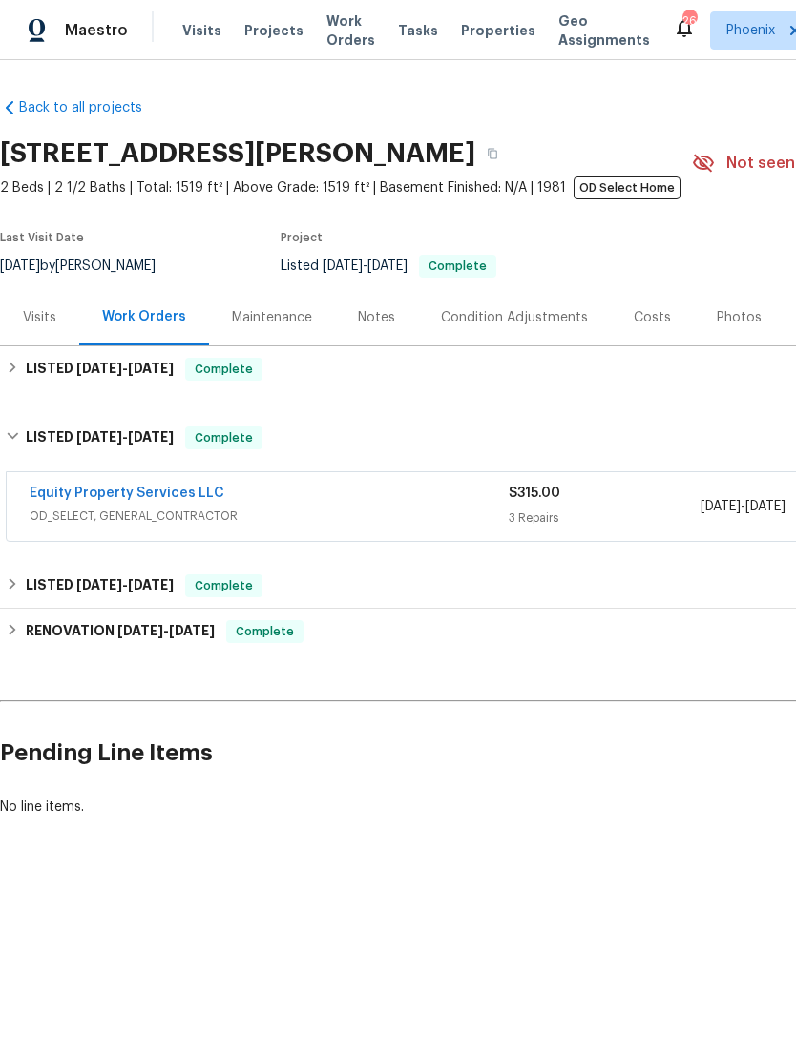
click at [163, 500] on link "Equity Property Services LLC" at bounding box center [127, 493] width 195 height 13
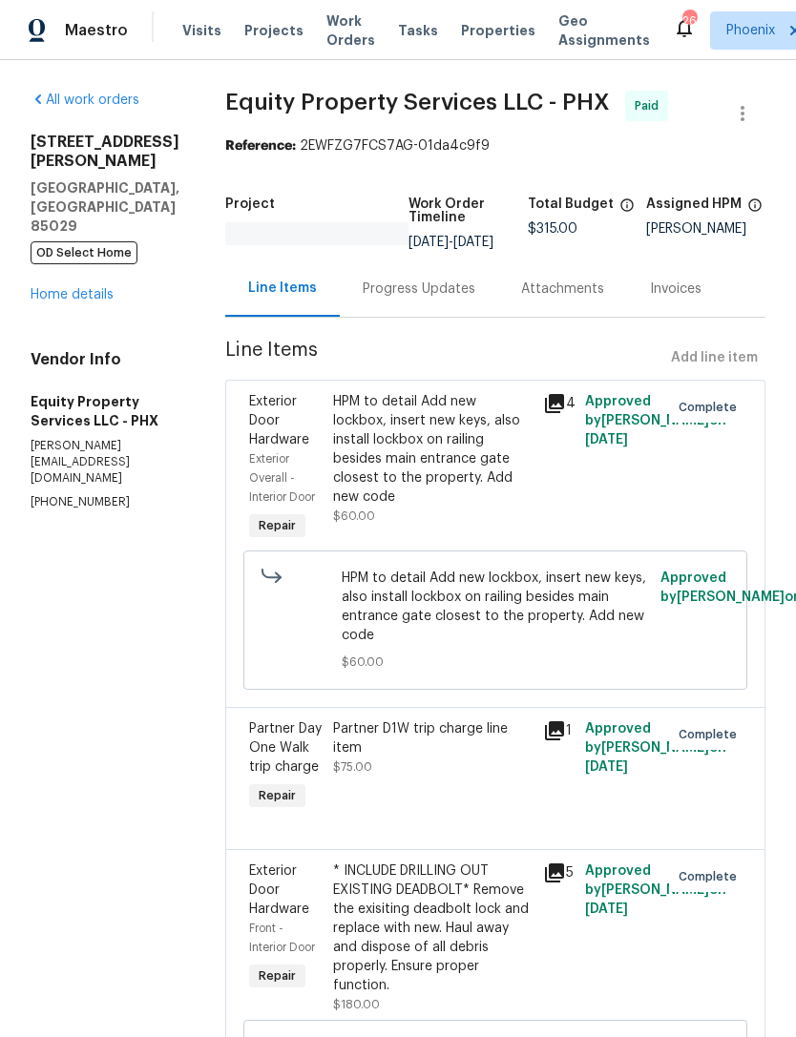
click at [411, 299] on div "Progress Updates" at bounding box center [419, 289] width 113 height 19
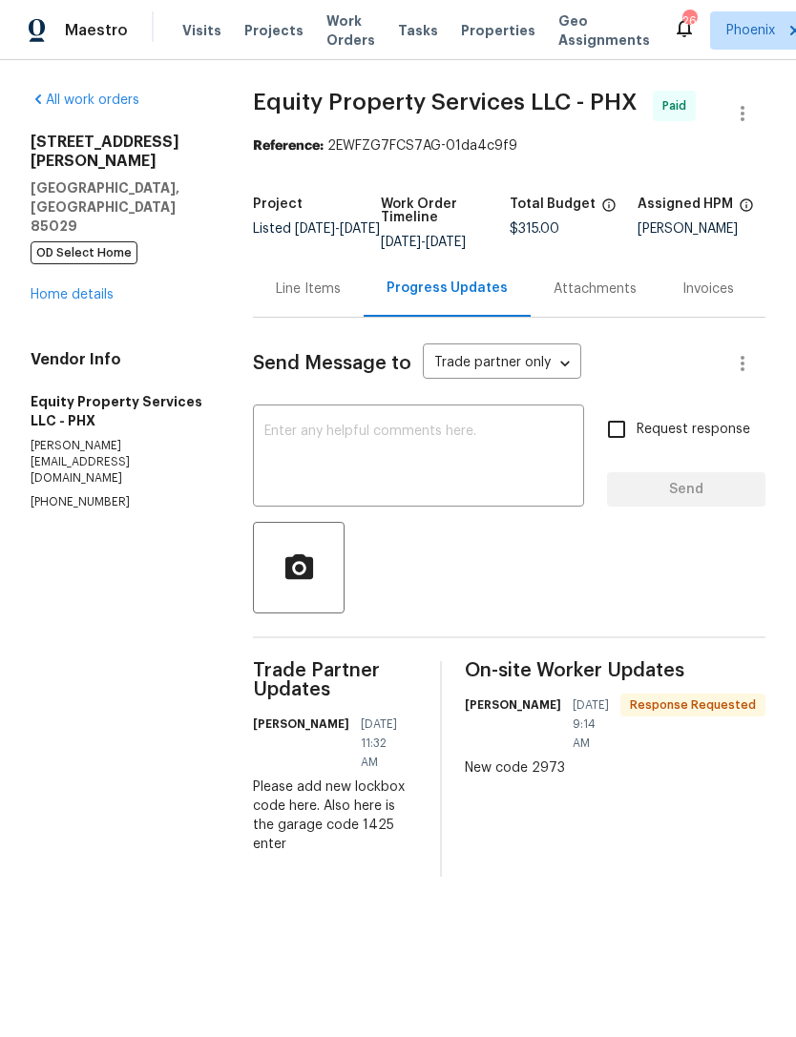
click at [770, 649] on div "All work orders 11444 N 28th Dr Apt 13 Phoenix, AZ 85029 OD Select Home Home de…" at bounding box center [398, 483] width 796 height 847
click at [765, 661] on span "On-site Worker Updates" at bounding box center [615, 670] width 301 height 19
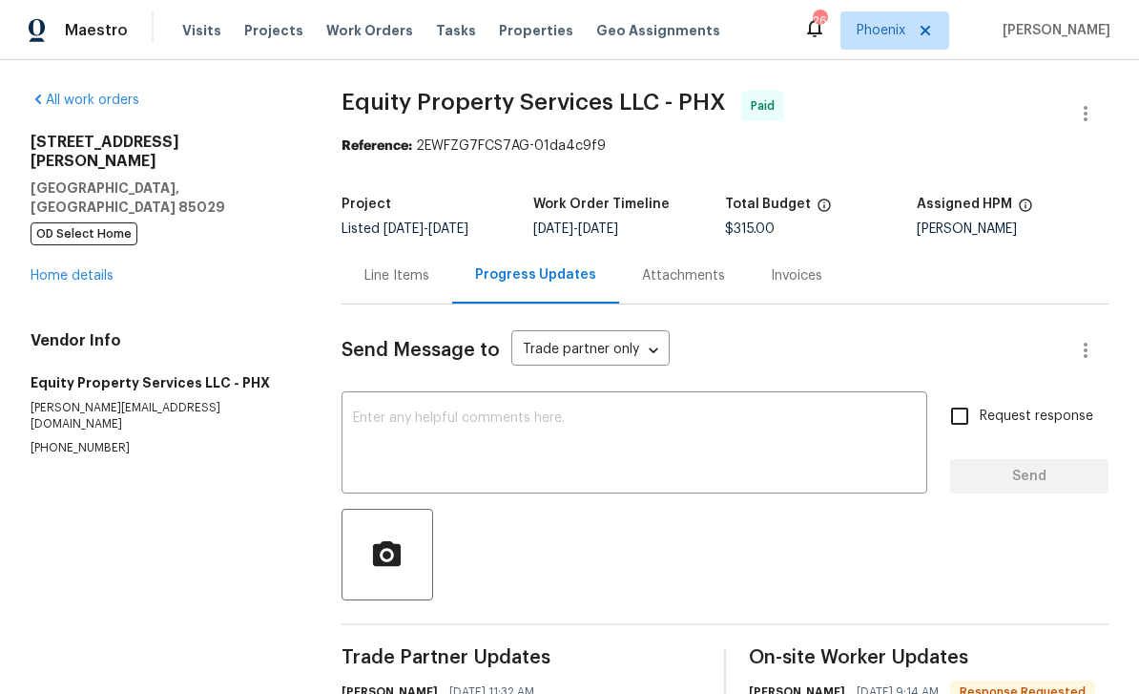
click at [382, 666] on span "Trade Partner Updates" at bounding box center [522, 657] width 360 height 19
click at [385, 665] on span "Trade Partner Updates" at bounding box center [522, 657] width 360 height 19
click at [382, 667] on span "Trade Partner Updates" at bounding box center [522, 657] width 360 height 19
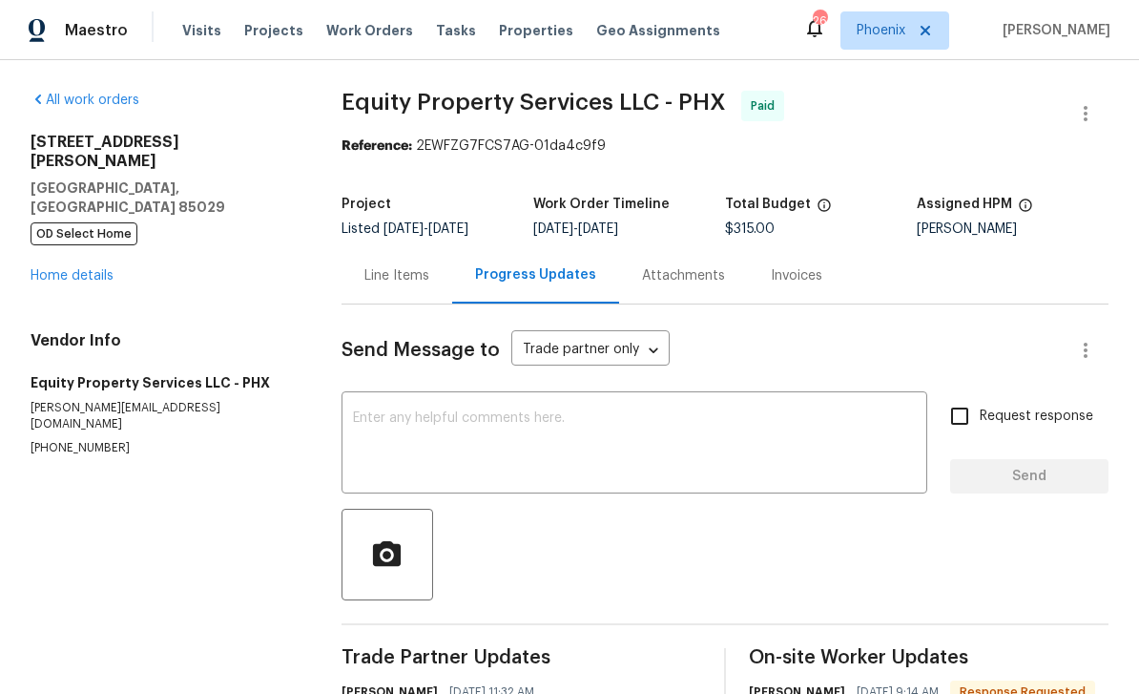
click at [578, 654] on span "Trade Partner Updates" at bounding box center [522, 657] width 360 height 19
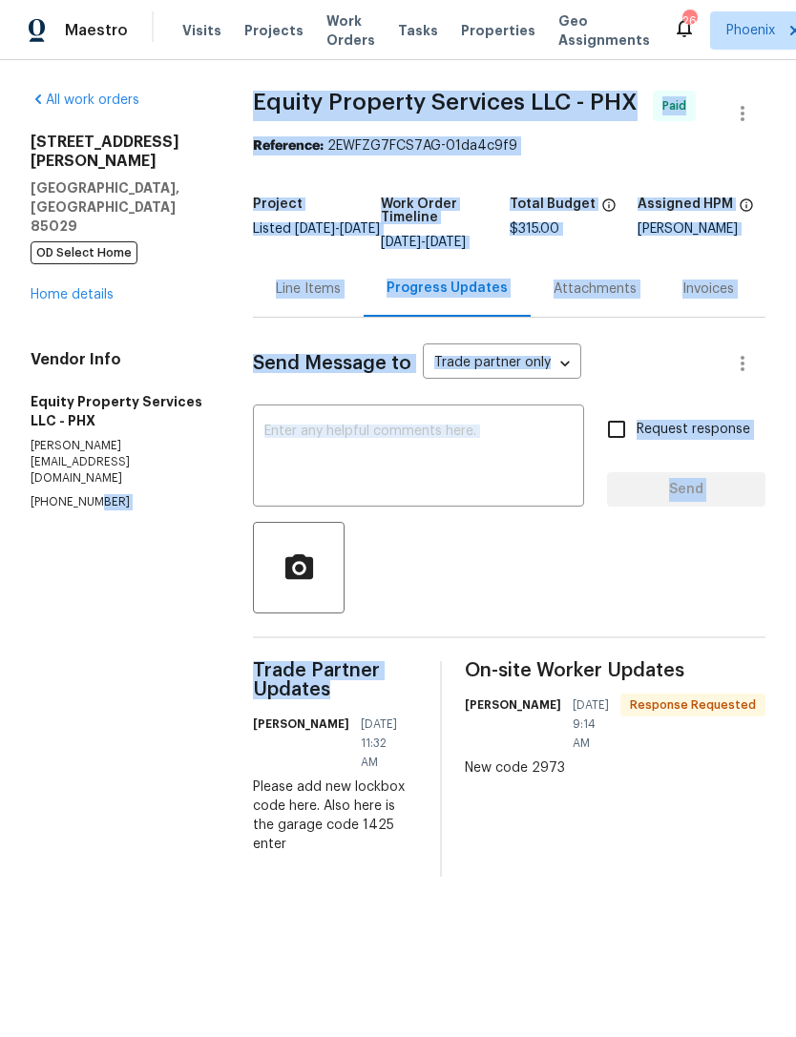
click at [129, 531] on section "All work orders 11444 N 28th Dr Apt 13 Phoenix, AZ 85029 OD Select Home Home de…" at bounding box center [119, 484] width 177 height 786
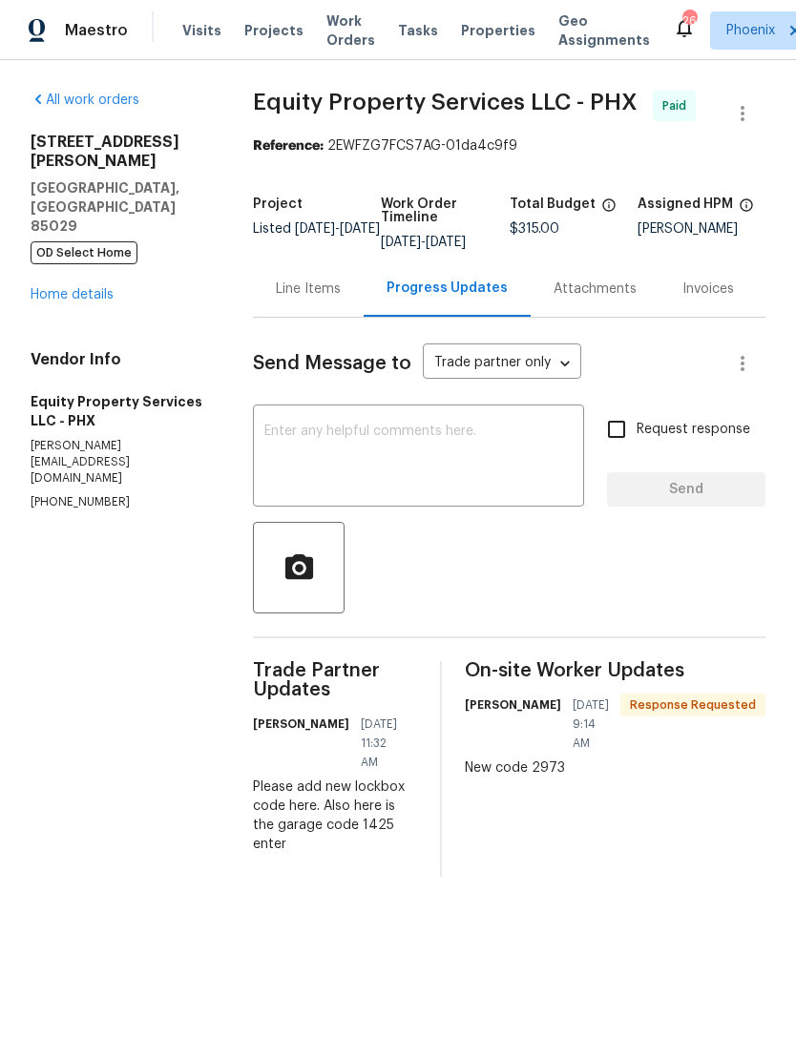
click at [68, 288] on link "Home details" at bounding box center [72, 294] width 83 height 13
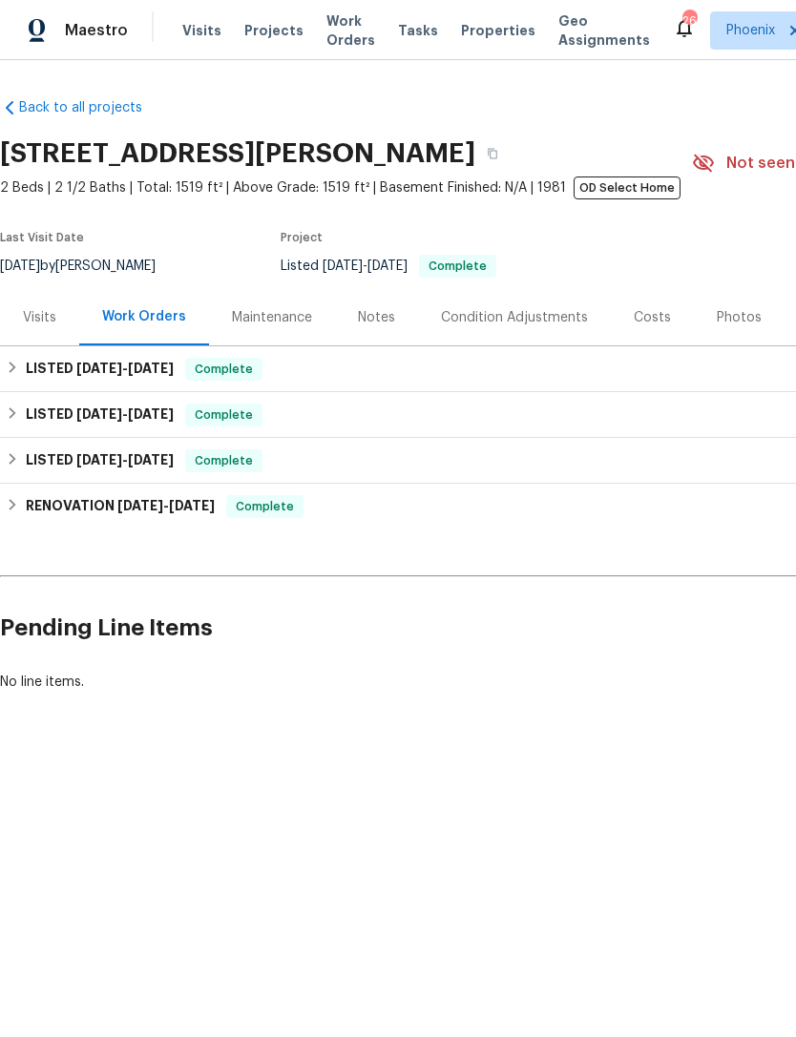
click at [40, 327] on div "Visits" at bounding box center [39, 317] width 33 height 19
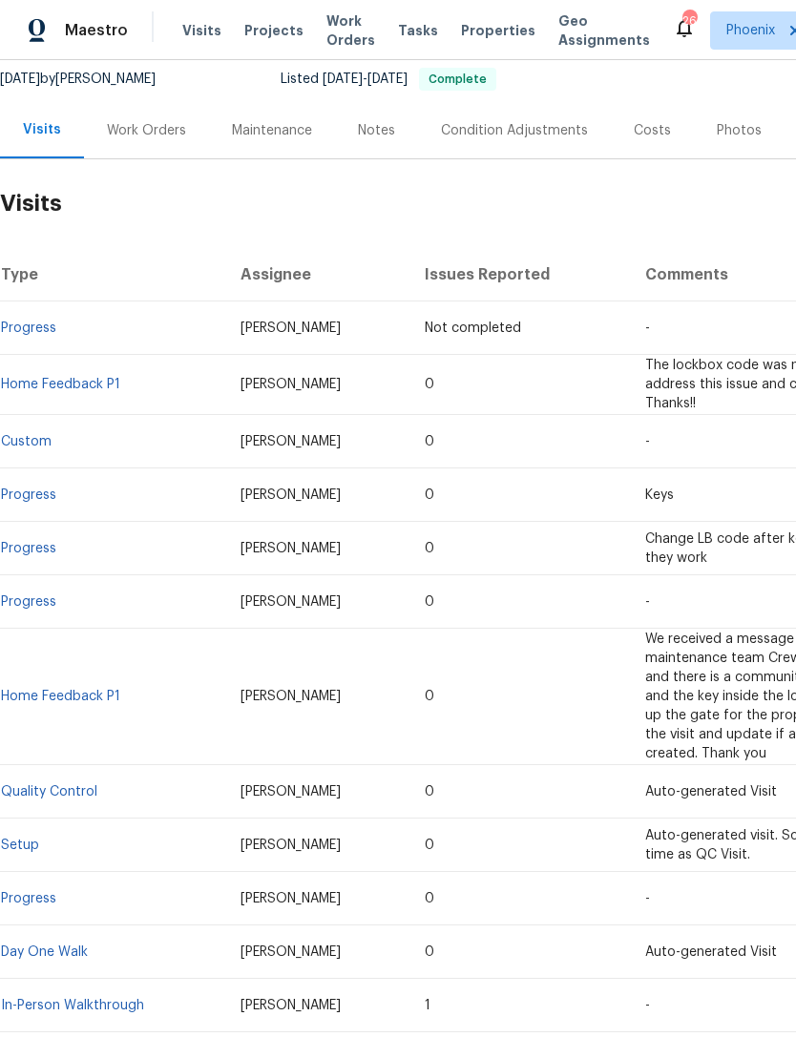
scroll to position [187, 0]
click at [376, 140] on div "Notes" at bounding box center [376, 130] width 37 height 19
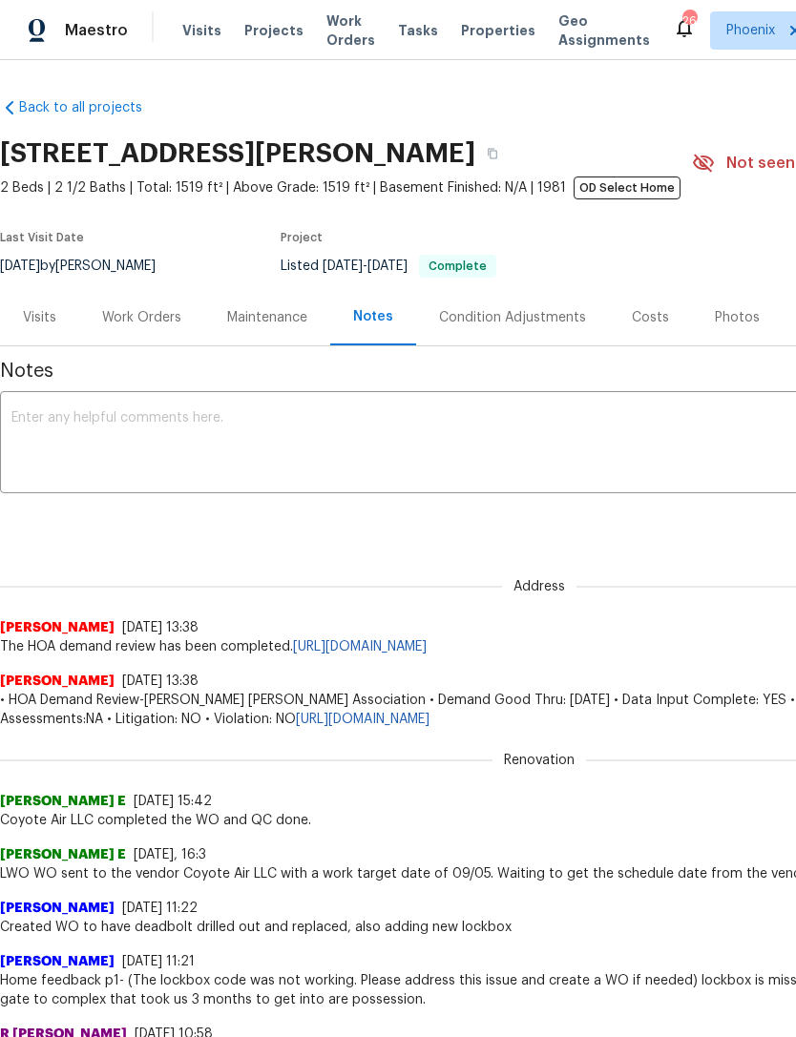
click at [50, 327] on div "Visits" at bounding box center [39, 317] width 33 height 19
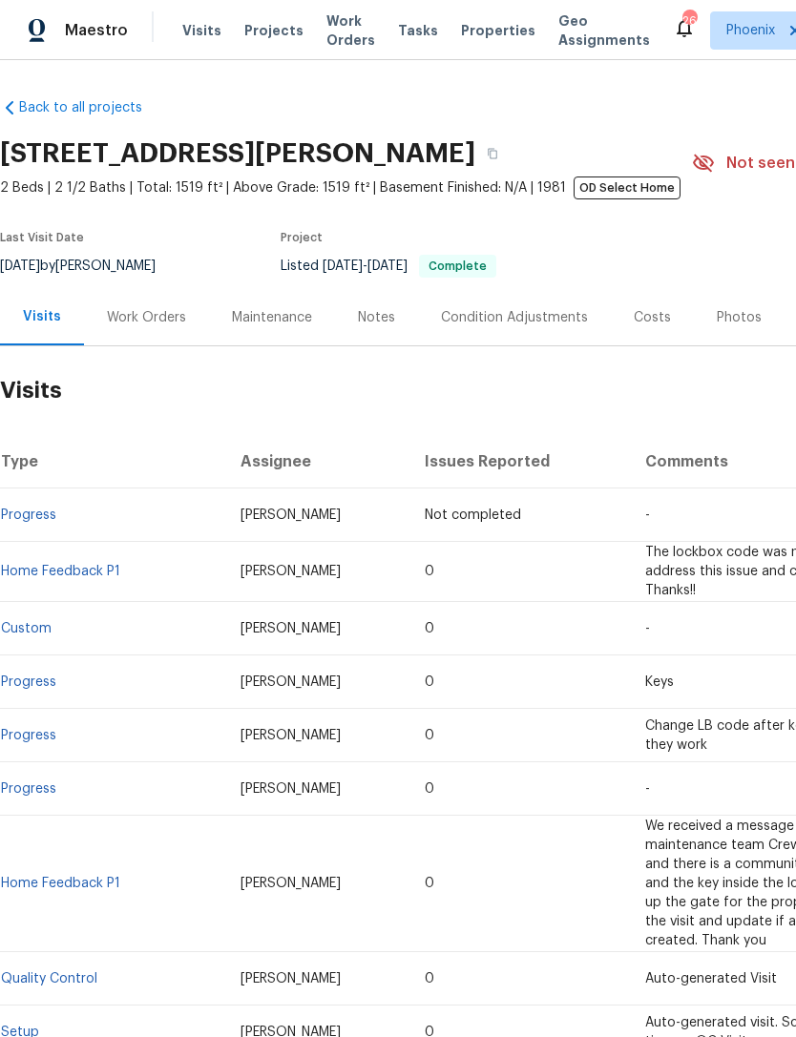
click at [165, 327] on div "Work Orders" at bounding box center [146, 317] width 79 height 19
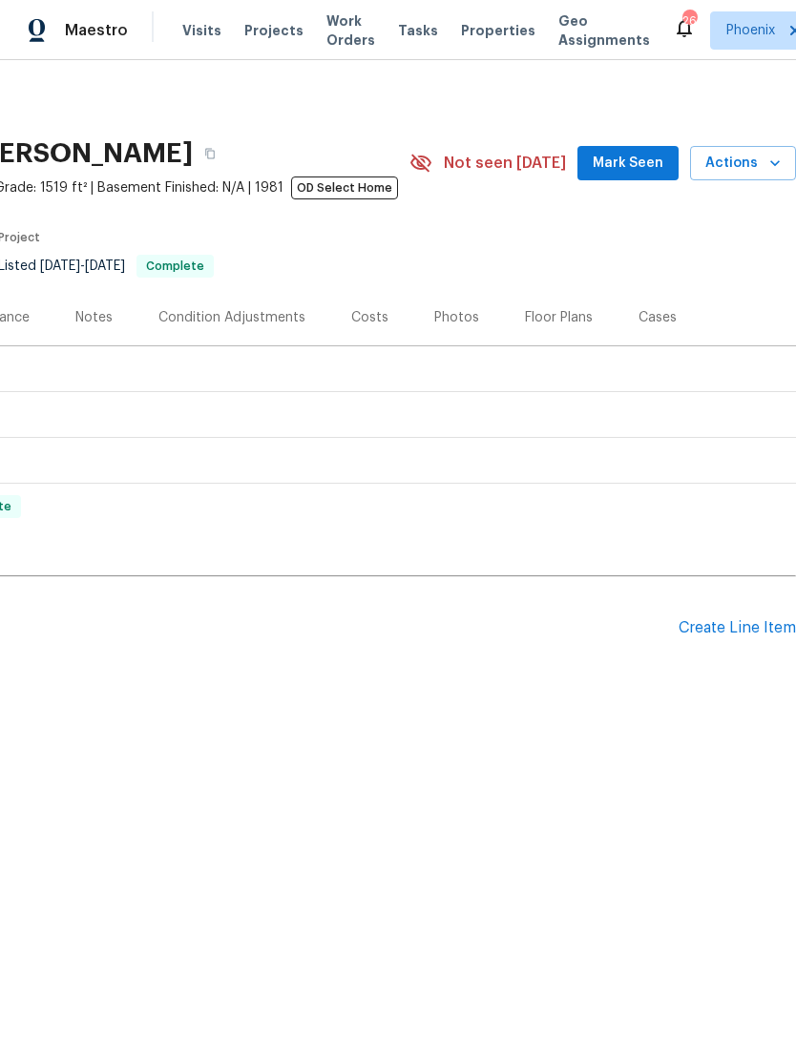
scroll to position [0, 282]
click at [647, 176] on span "Mark Seen" at bounding box center [628, 164] width 71 height 24
click at [636, 176] on span "Mark Seen" at bounding box center [628, 164] width 71 height 24
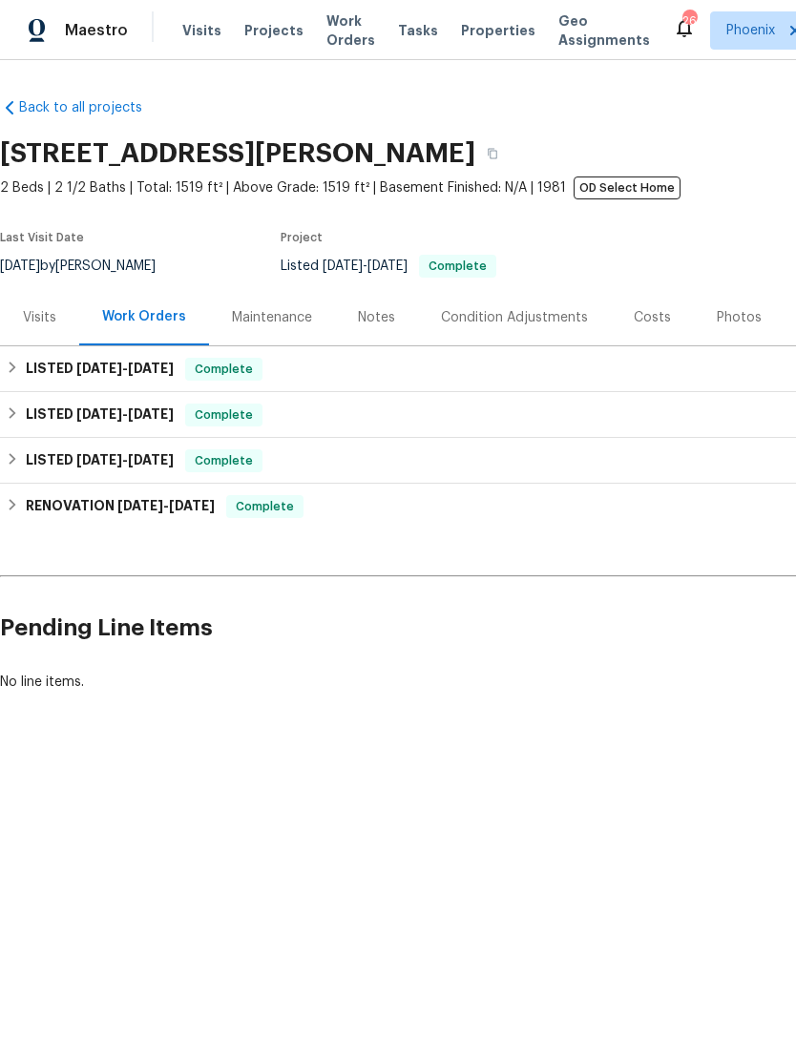
scroll to position [0, 0]
click at [174, 381] on div "LISTED 9/3/25 - 9/4/25 Complete" at bounding box center [539, 369] width 1067 height 23
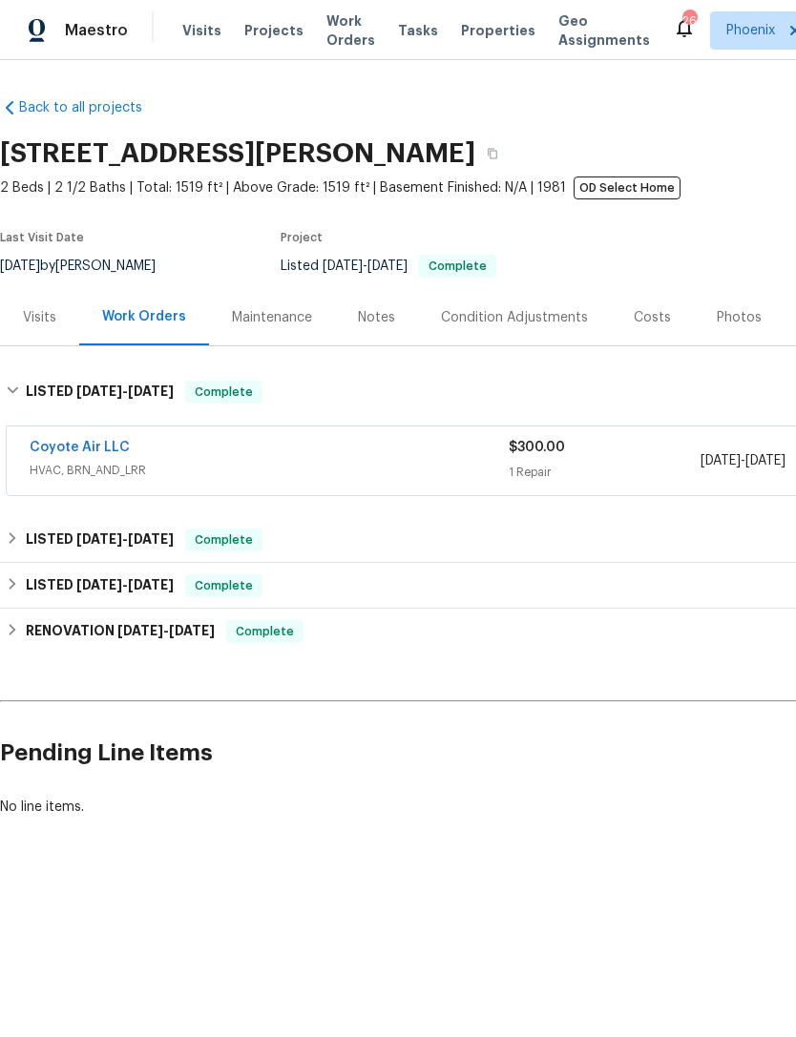
click at [100, 454] on link "Coyote Air LLC" at bounding box center [80, 447] width 100 height 13
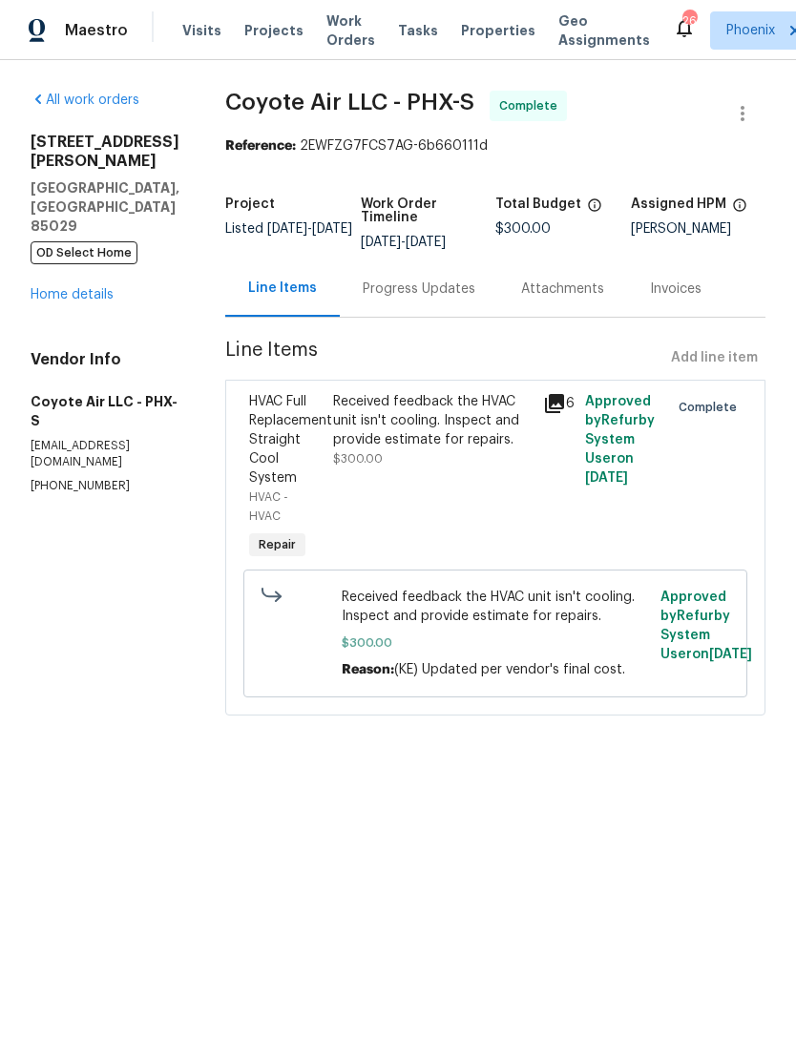
click at [548, 413] on icon at bounding box center [554, 403] width 19 height 19
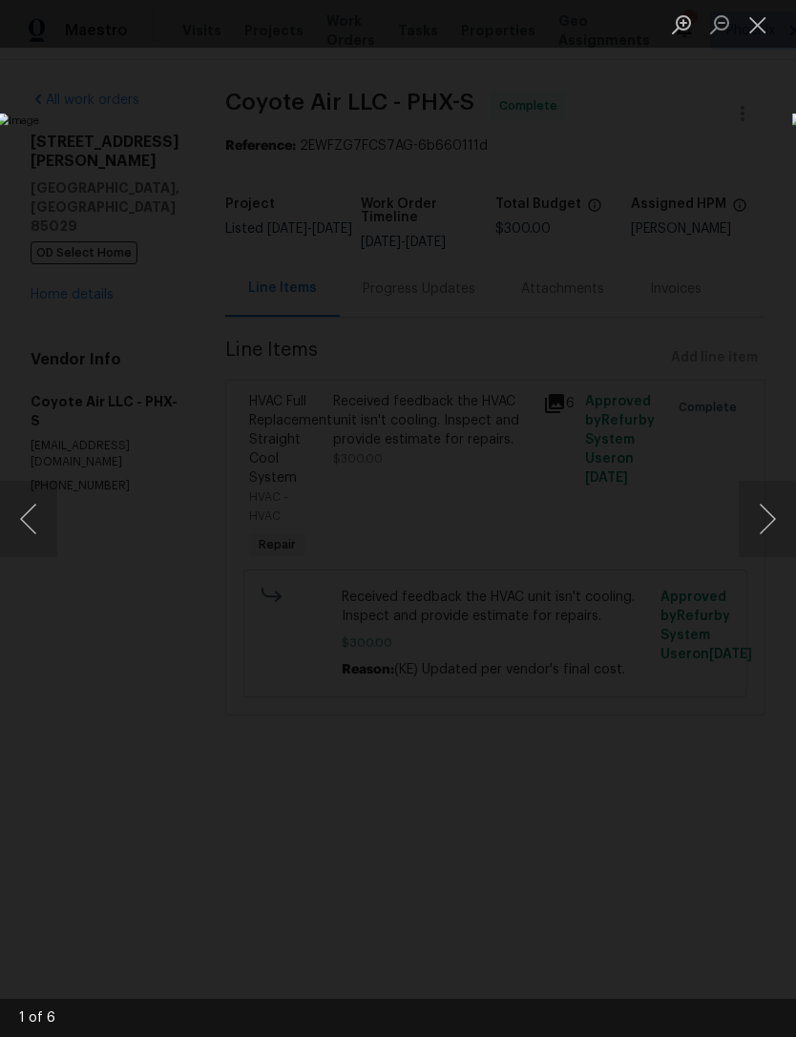
click at [770, 528] on button "Next image" at bounding box center [767, 519] width 57 height 76
click at [771, 528] on button "Next image" at bounding box center [767, 519] width 57 height 76
click at [774, 515] on button "Next image" at bounding box center [767, 519] width 57 height 76
click at [773, 516] on button "Next image" at bounding box center [767, 519] width 57 height 76
click at [767, 519] on button "Next image" at bounding box center [767, 519] width 57 height 76
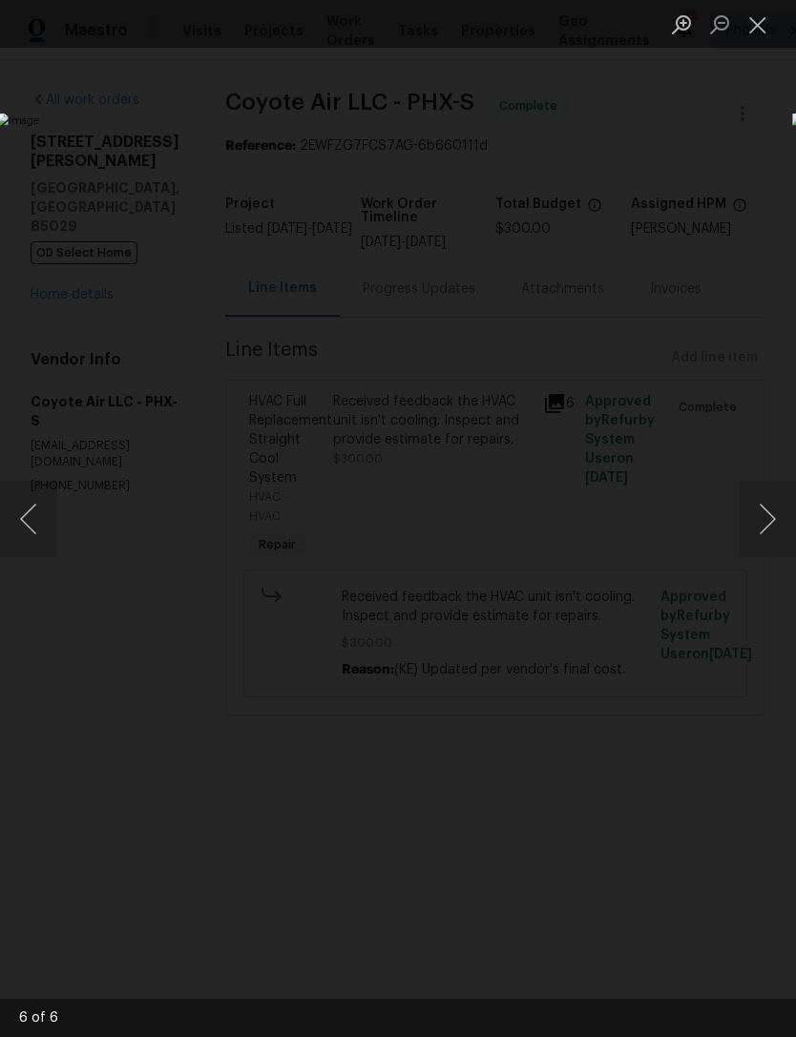
click at [773, 510] on button "Next image" at bounding box center [767, 519] width 57 height 76
click at [767, 31] on button "Close lightbox" at bounding box center [758, 24] width 38 height 33
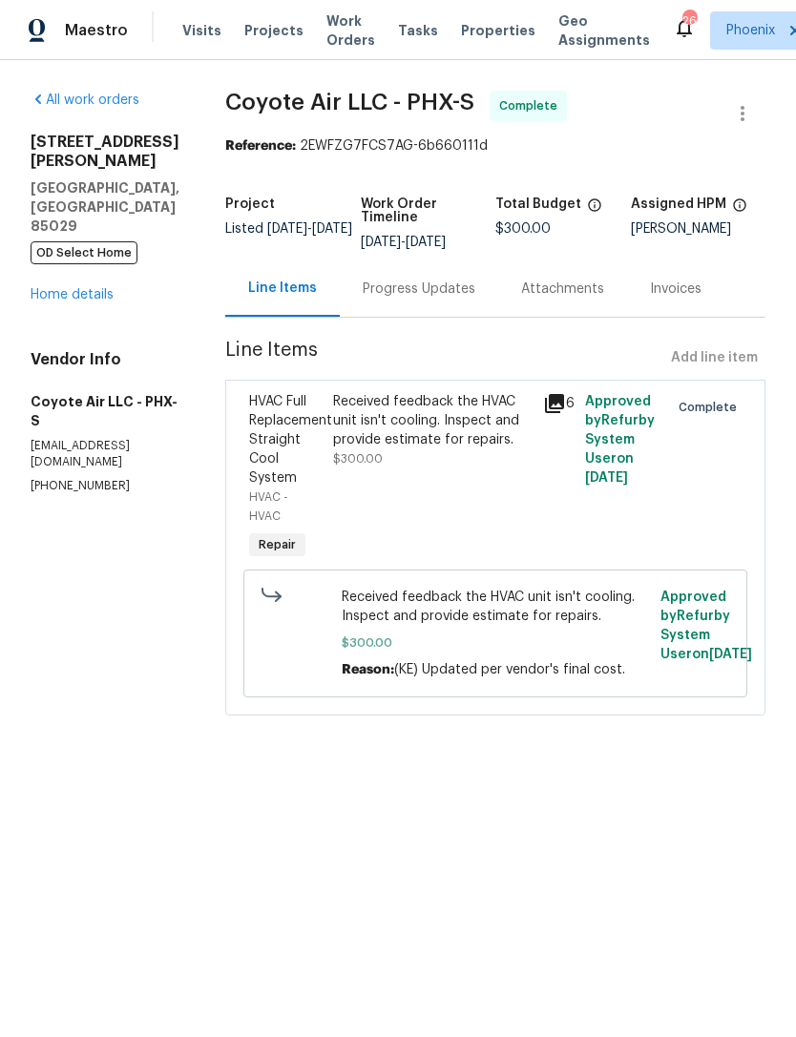
click at [90, 288] on link "Home details" at bounding box center [72, 294] width 83 height 13
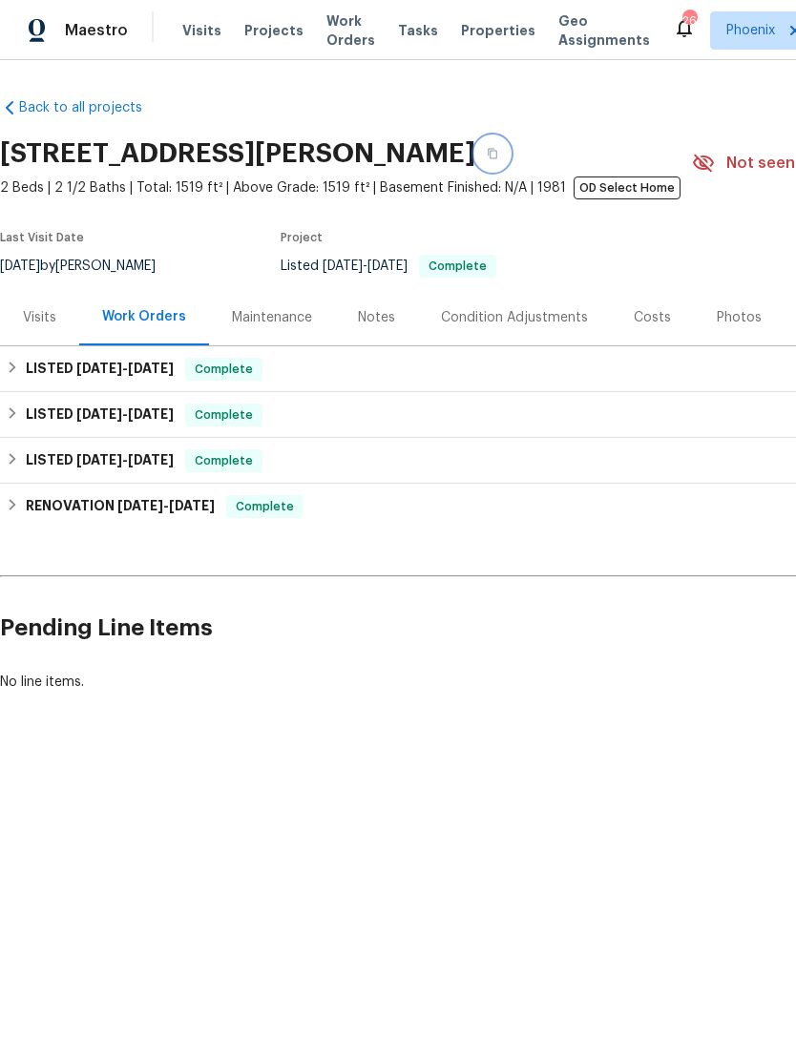
click at [497, 159] on icon "button" at bounding box center [493, 154] width 10 height 10
click at [370, 327] on div "Notes" at bounding box center [376, 317] width 37 height 19
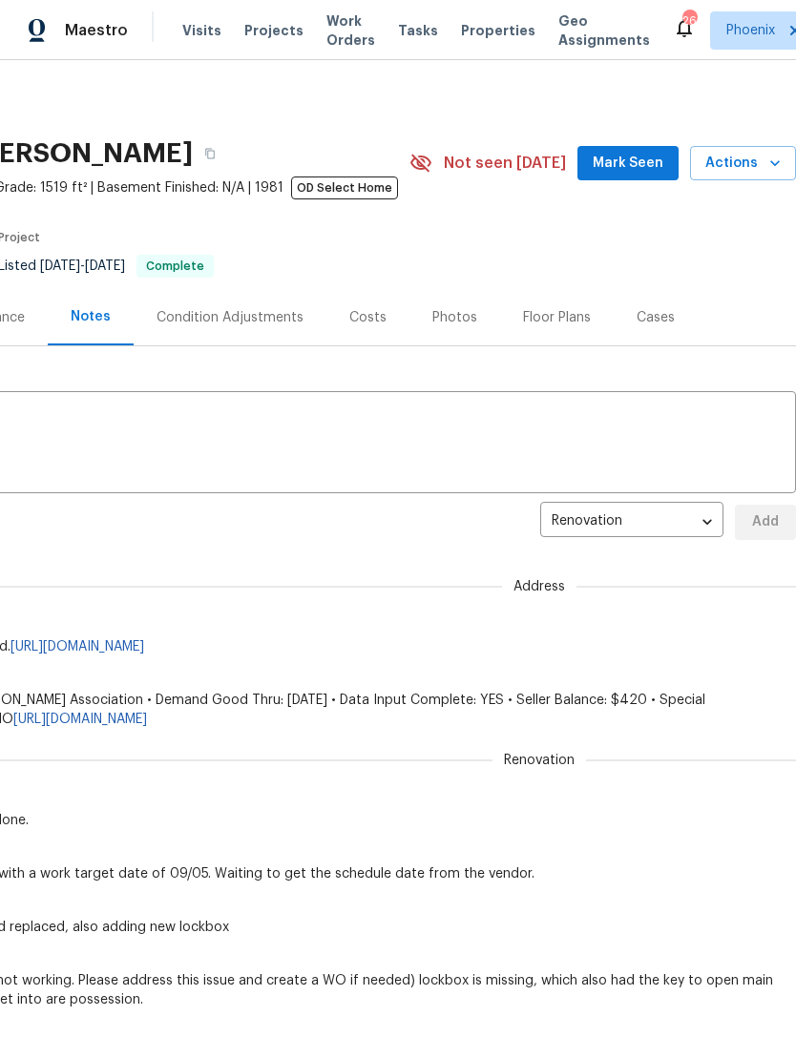
scroll to position [-1, 286]
click at [649, 176] on span "Mark Seen" at bounding box center [628, 164] width 71 height 24
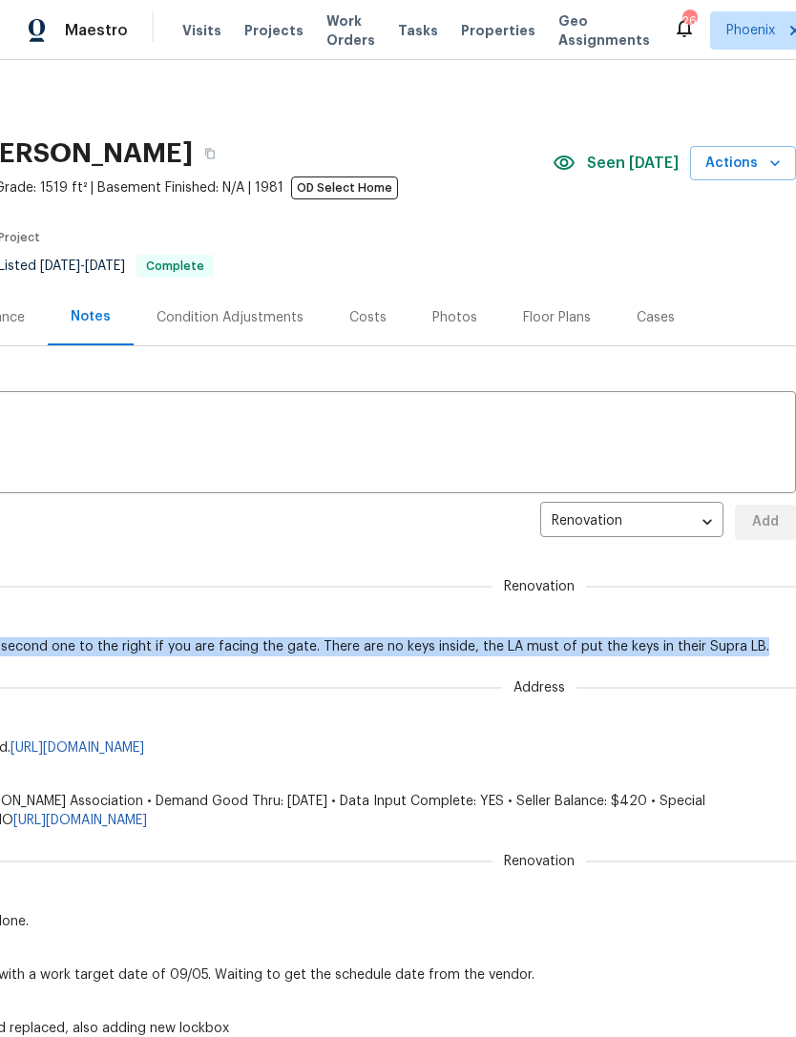
scroll to position [0, 280]
click at [328, 478] on textarea at bounding box center [259, 444] width 1055 height 67
